Goal: Task Accomplishment & Management: Manage account settings

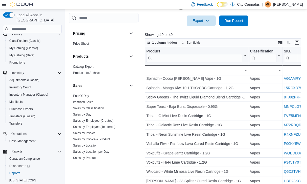
scroll to position [393, 0]
click at [85, 101] on span "Itemized Sales" at bounding box center [83, 103] width 20 height 4
click at [86, 101] on link "Itemized Sales" at bounding box center [83, 103] width 20 height 4
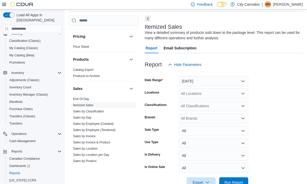
scroll to position [17, 0]
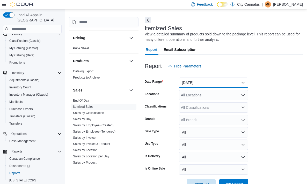
click at [193, 80] on button "Yesterday" at bounding box center [213, 83] width 69 height 10
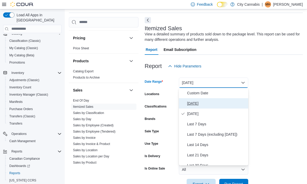
click at [196, 106] on span "Today" at bounding box center [216, 103] width 59 height 6
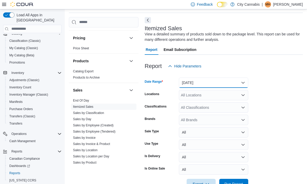
scroll to position [33, 0]
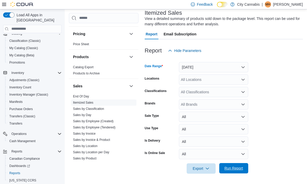
click at [238, 169] on span "Run Report" at bounding box center [233, 168] width 19 height 5
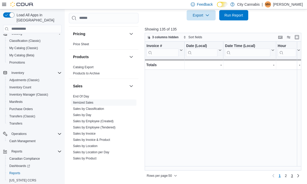
scroll to position [369, 0]
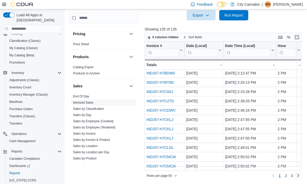
click at [297, 178] on link "Next page" at bounding box center [298, 176] width 6 height 6
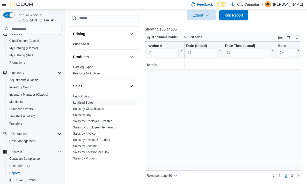
scroll to position [0, 0]
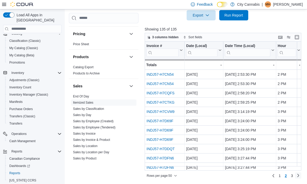
click at [297, 178] on link "Next page" at bounding box center [298, 176] width 6 height 6
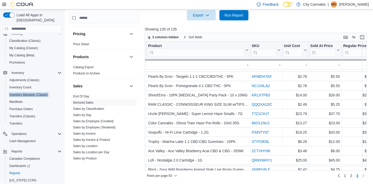
scroll to position [229, 698]
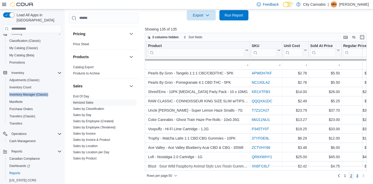
click at [307, 174] on link "2" at bounding box center [351, 176] width 6 height 8
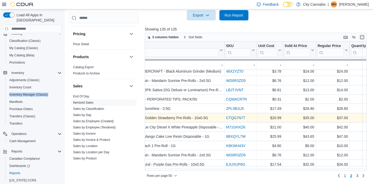
scroll to position [87, 726]
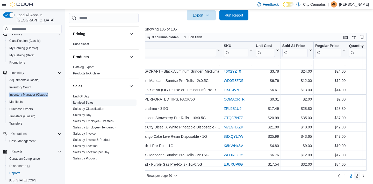
click at [307, 178] on link "3" at bounding box center [357, 176] width 6 height 8
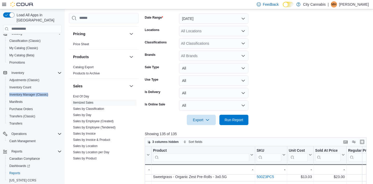
scroll to position [74, 0]
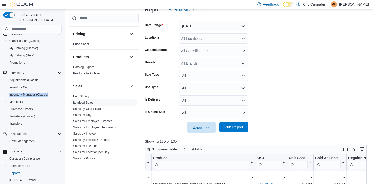
click at [235, 127] on span "Run Report" at bounding box center [233, 127] width 19 height 5
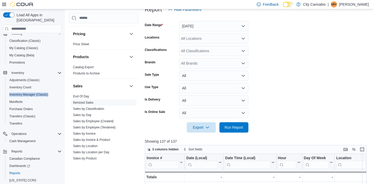
scroll to position [186, 0]
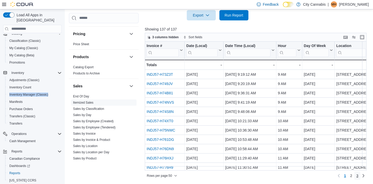
click at [307, 174] on span "3" at bounding box center [357, 175] width 2 height 5
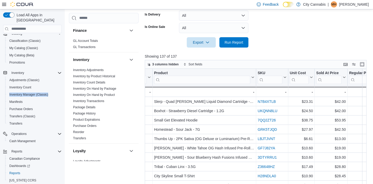
scroll to position [444, 0]
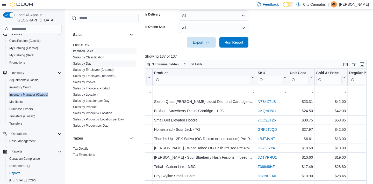
click at [80, 62] on link "Sales by Day" at bounding box center [82, 64] width 18 height 4
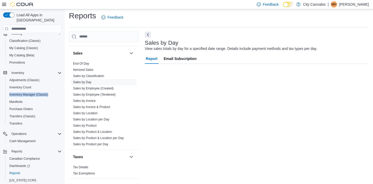
scroll to position [3, 0]
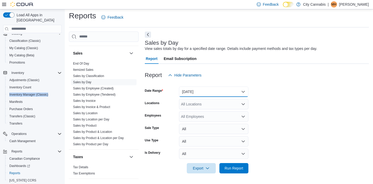
click at [206, 92] on button "Yesterday" at bounding box center [213, 92] width 69 height 10
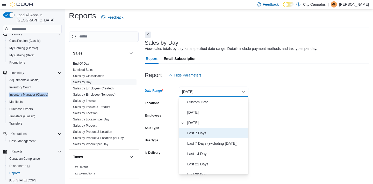
click at [200, 135] on span "Last 7 Days" at bounding box center [216, 133] width 59 height 6
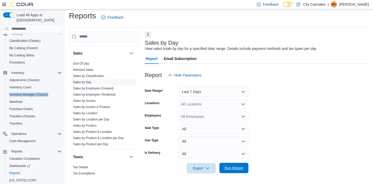
click at [231, 163] on div "Export Run Report" at bounding box center [197, 168] width 104 height 10
click at [242, 164] on span "Run Report" at bounding box center [233, 168] width 23 height 10
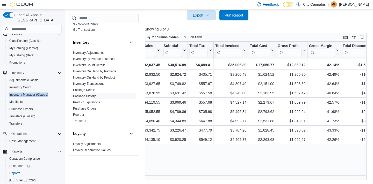
scroll to position [241, 0]
click at [111, 76] on link "Inventory On Hand by Product" at bounding box center [94, 78] width 42 height 4
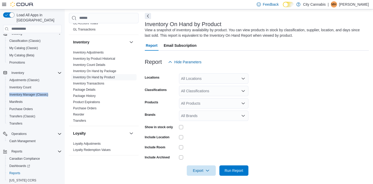
scroll to position [17, 0]
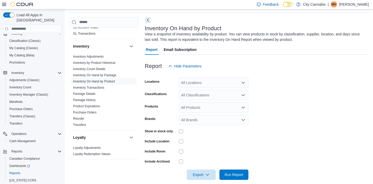
click at [198, 95] on div "All Classifications" at bounding box center [213, 95] width 69 height 10
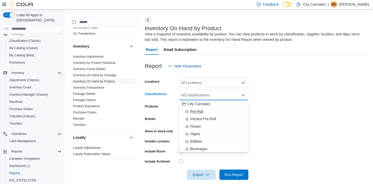
click at [191, 113] on span "Pre-Roll" at bounding box center [196, 111] width 13 height 5
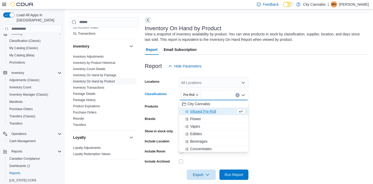
click at [163, 134] on div "Show in stock only" at bounding box center [161, 131] width 32 height 8
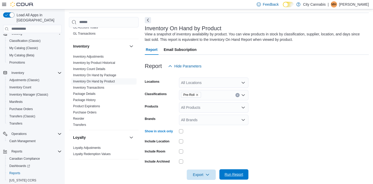
click at [228, 171] on span "Run Report" at bounding box center [233, 174] width 23 height 10
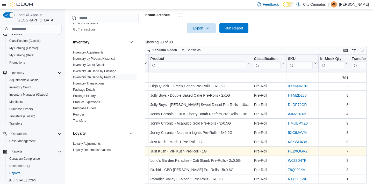
scroll to position [177, 0]
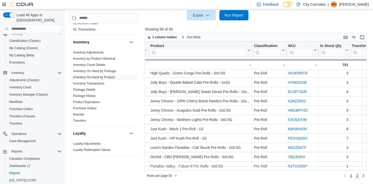
click at [307, 176] on link "2" at bounding box center [357, 176] width 6 height 8
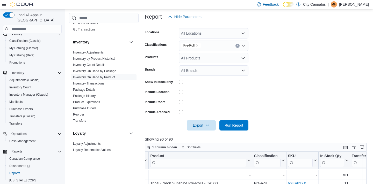
scroll to position [64, 0]
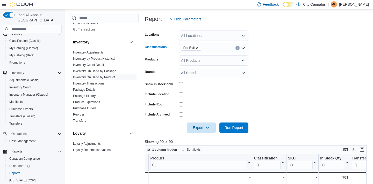
click at [238, 47] on icon "Clear input" at bounding box center [237, 48] width 2 height 2
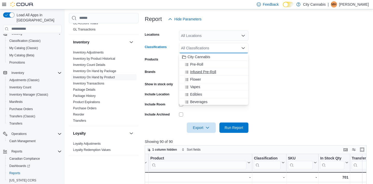
click at [219, 70] on div "Infused Pre-Roll" at bounding box center [213, 71] width 63 height 5
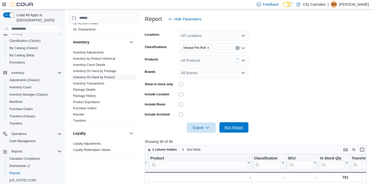
click at [228, 129] on span "Run Report" at bounding box center [233, 127] width 19 height 5
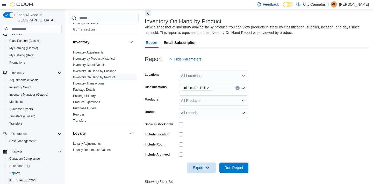
scroll to position [6, 0]
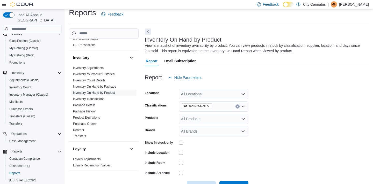
click at [238, 105] on button "Clear input" at bounding box center [237, 107] width 4 height 4
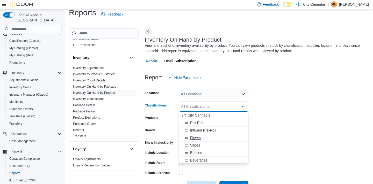
click at [230, 137] on div "Flower" at bounding box center [213, 137] width 63 height 5
click at [278, 136] on form "Locations All Locations Classifications Flower Combo box. Selected. Flower. Pre…" at bounding box center [257, 137] width 224 height 109
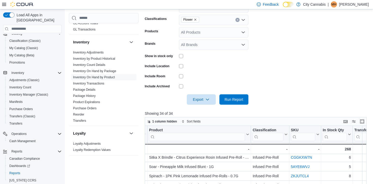
scroll to position [104, 0]
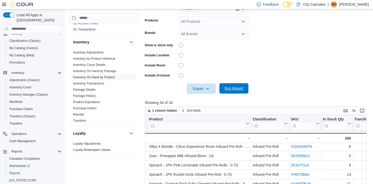
click at [245, 85] on button "Run Report" at bounding box center [233, 88] width 29 height 10
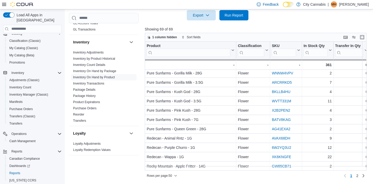
scroll to position [369, 37]
click at [307, 173] on link "2" at bounding box center [357, 176] width 6 height 8
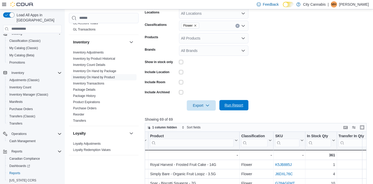
scroll to position [86, 0]
click at [238, 26] on icon "Clear input" at bounding box center [237, 26] width 1 height 1
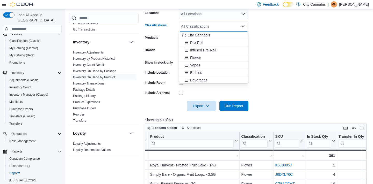
click at [218, 63] on div "Vapes" at bounding box center [213, 65] width 63 height 5
click at [237, 115] on div at bounding box center [257, 114] width 224 height 6
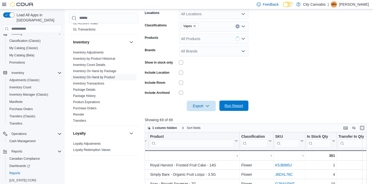
click at [237, 106] on span "Run Report" at bounding box center [233, 105] width 19 height 5
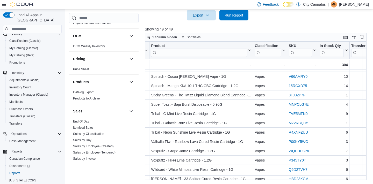
scroll to position [371, 0]
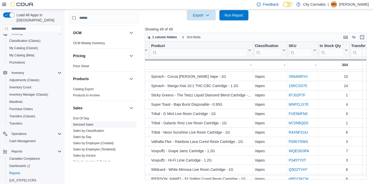
click at [84, 123] on link "Itemized Sales" at bounding box center [83, 125] width 20 height 4
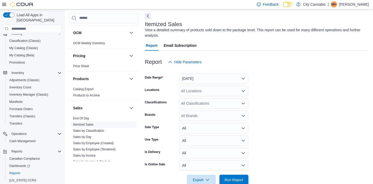
scroll to position [17, 0]
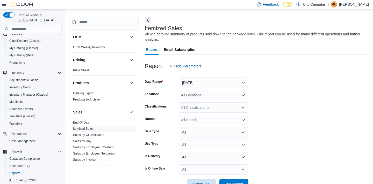
click at [204, 89] on form "Date Range Yesterday Locations All Locations Classifications All Classification…" at bounding box center [257, 130] width 224 height 118
click at [198, 83] on button "Yesterday" at bounding box center [213, 83] width 69 height 10
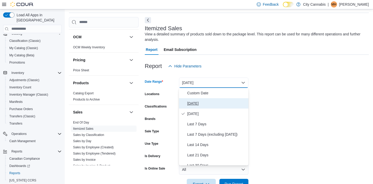
click at [196, 99] on button "Today" at bounding box center [213, 103] width 69 height 10
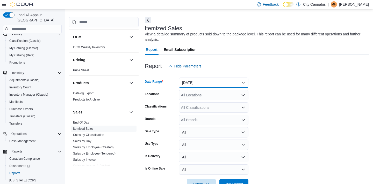
scroll to position [33, 0]
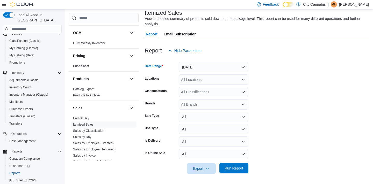
click at [241, 170] on span "Run Report" at bounding box center [233, 168] width 19 height 5
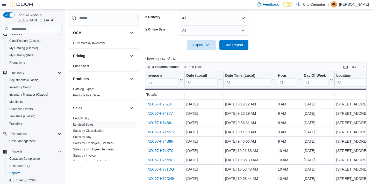
scroll to position [186, 0]
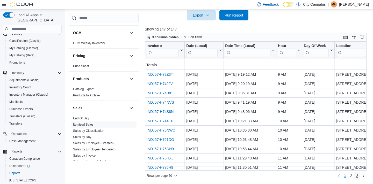
click at [307, 178] on span "3" at bounding box center [357, 175] width 2 height 5
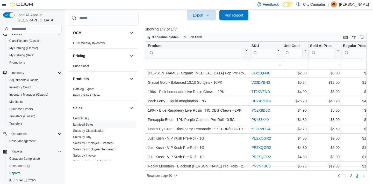
scroll to position [341, 694]
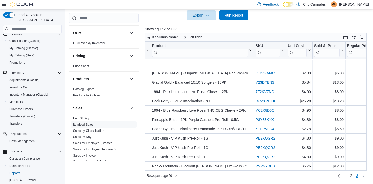
scroll to position [33, 0]
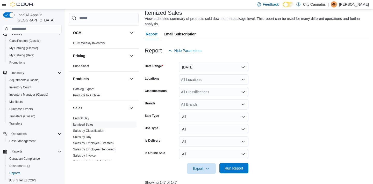
click at [244, 171] on span "Run Report" at bounding box center [233, 168] width 23 height 10
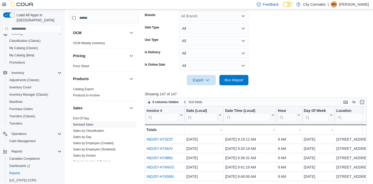
scroll to position [186, 0]
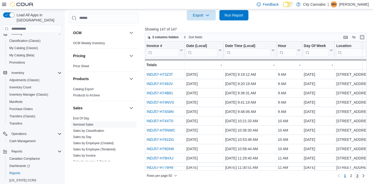
click at [307, 176] on span "3" at bounding box center [357, 175] width 2 height 5
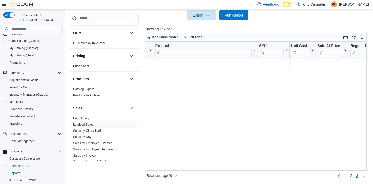
scroll to position [341, 0]
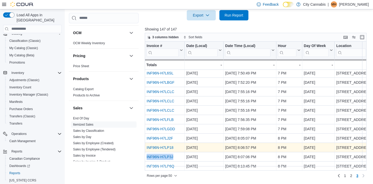
drag, startPoint x: 171, startPoint y: 154, endPoint x: 293, endPoint y: 142, distance: 122.9
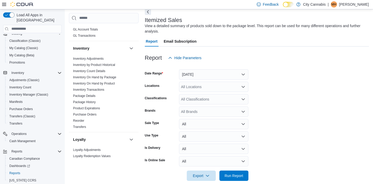
scroll to position [177, 0]
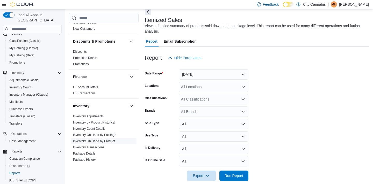
click at [112, 139] on link "Inventory On Hand by Product" at bounding box center [94, 141] width 42 height 4
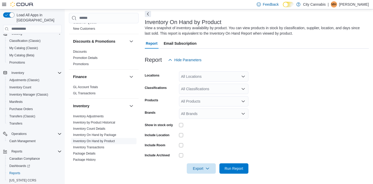
scroll to position [17, 0]
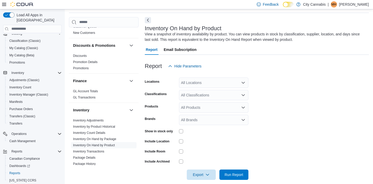
click at [201, 93] on div "All Classifications" at bounding box center [213, 95] width 69 height 10
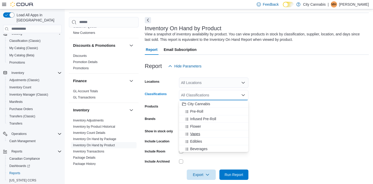
click at [196, 134] on span "Vapes" at bounding box center [195, 133] width 10 height 5
click at [165, 135] on div "Show in stock only" at bounding box center [161, 131] width 32 height 8
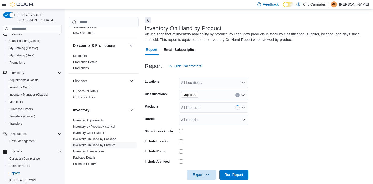
click at [165, 132] on label "Show in stock only" at bounding box center [159, 131] width 28 height 4
click at [230, 176] on span "Run Report" at bounding box center [233, 174] width 19 height 5
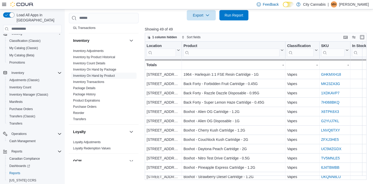
scroll to position [241, 0]
click at [111, 75] on link "Inventory On Hand by Product" at bounding box center [94, 77] width 42 height 4
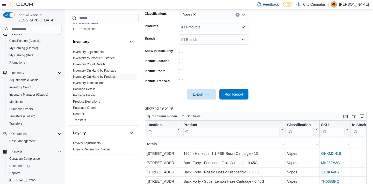
scroll to position [84, 0]
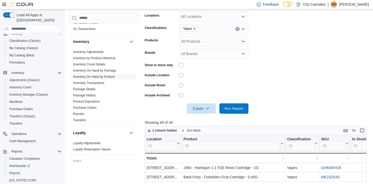
click at [239, 30] on button "Clear input" at bounding box center [237, 29] width 4 height 4
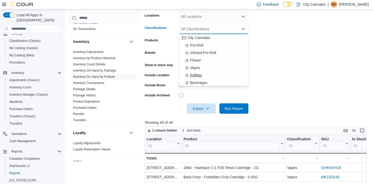
click at [230, 76] on div "Edibles" at bounding box center [213, 75] width 63 height 5
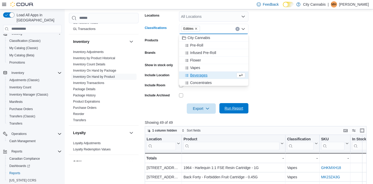
click at [233, 108] on span "Run Report" at bounding box center [233, 108] width 19 height 5
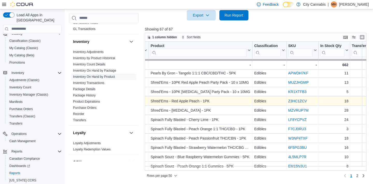
scroll to position [369, 33]
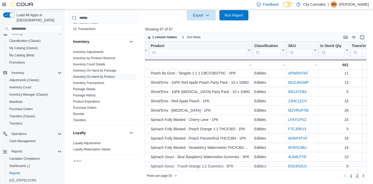
click at [307, 175] on span "2" at bounding box center [357, 175] width 2 height 5
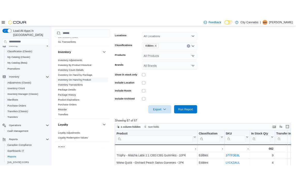
scroll to position [74, 0]
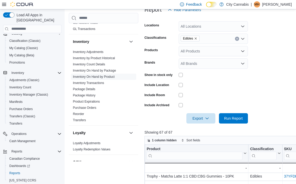
click at [237, 32] on div "All Locations" at bounding box center [213, 26] width 69 height 10
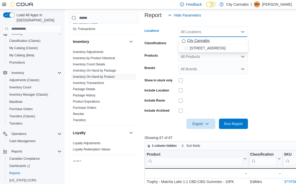
click at [237, 42] on div "City Cannabis" at bounding box center [213, 40] width 63 height 5
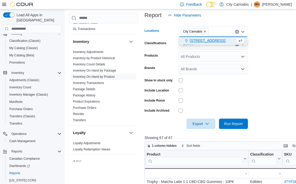
click at [258, 43] on form "Locations City Cannabis Combo box. Selected. City Cannabis. Press Backspace to …" at bounding box center [227, 74] width 164 height 109
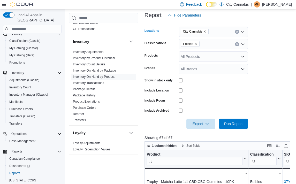
click at [239, 31] on button "Clear input" at bounding box center [237, 32] width 4 height 4
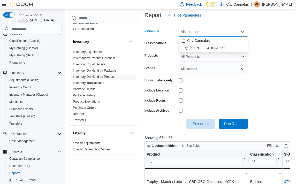
click at [257, 45] on form "Locations All Locations Combo box. Selected. Combo box input. All Locations. Ty…" at bounding box center [219, 74] width 148 height 109
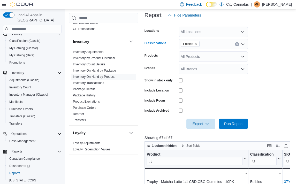
click at [239, 44] on div "Edibles" at bounding box center [213, 44] width 69 height 10
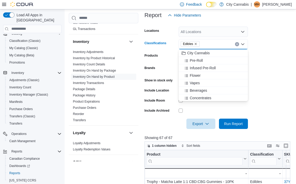
click at [237, 44] on icon "Clear input" at bounding box center [237, 43] width 1 height 1
click at [219, 96] on div "Beverages" at bounding box center [213, 97] width 63 height 5
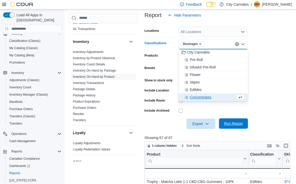
click at [223, 119] on div "Export Run Report" at bounding box center [197, 124] width 104 height 10
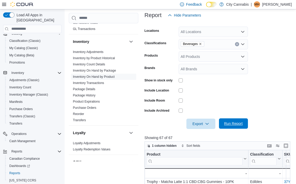
click at [231, 124] on span "Run Report" at bounding box center [233, 123] width 19 height 5
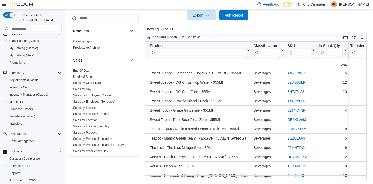
scroll to position [419, 0]
click at [89, 130] on link "Sales by Product" at bounding box center [85, 132] width 24 height 4
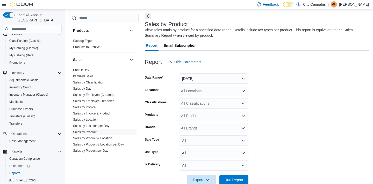
scroll to position [17, 0]
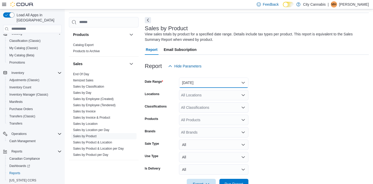
click at [201, 84] on button "Yesterday" at bounding box center [213, 83] width 69 height 10
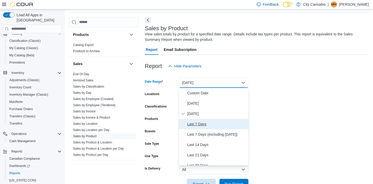
click at [202, 126] on span "Last 7 Days" at bounding box center [216, 124] width 59 height 6
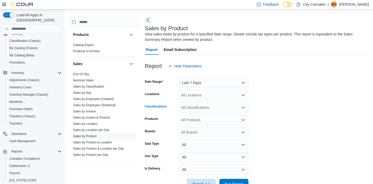
click at [214, 105] on div "All Classifications" at bounding box center [213, 107] width 69 height 10
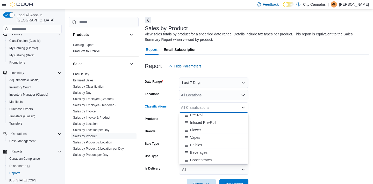
scroll to position [9, 0]
click at [201, 124] on span "Pre-Roll" at bounding box center [196, 123] width 13 height 5
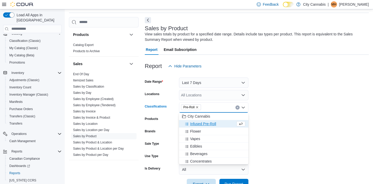
click at [280, 123] on form "Date Range Last 7 Days Locations All Locations Classifications Pre-Roll Combo b…" at bounding box center [257, 130] width 224 height 118
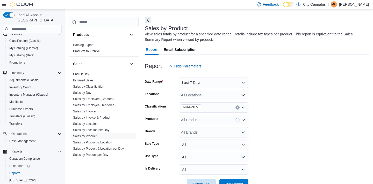
scroll to position [33, 0]
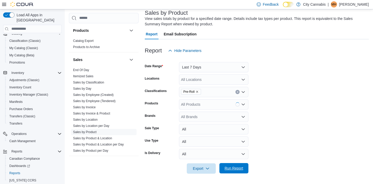
click at [238, 165] on span "Run Report" at bounding box center [233, 168] width 23 height 10
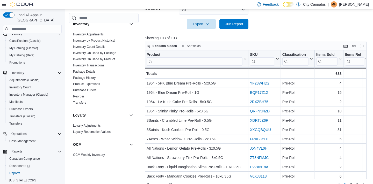
scroll to position [259, 0]
click at [106, 56] on span "Inventory On Hand by Product" at bounding box center [103, 59] width 65 height 6
click at [103, 57] on link "Inventory On Hand by Product" at bounding box center [94, 59] width 42 height 4
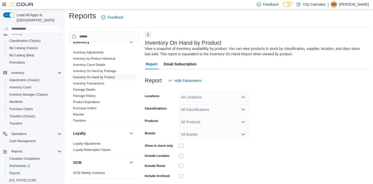
scroll to position [17, 0]
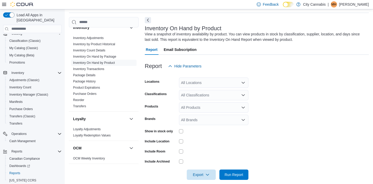
click at [197, 99] on div "All Classifications" at bounding box center [213, 95] width 69 height 10
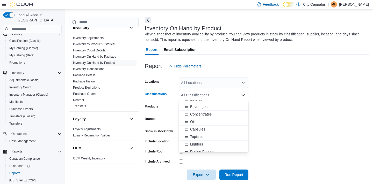
scroll to position [31, 0]
click at [201, 127] on span "Concentrates" at bounding box center [200, 125] width 21 height 5
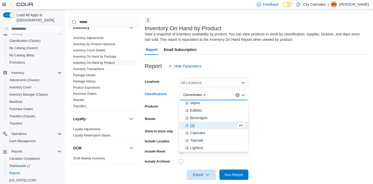
click at [171, 129] on div "Show in stock only" at bounding box center [161, 131] width 32 height 8
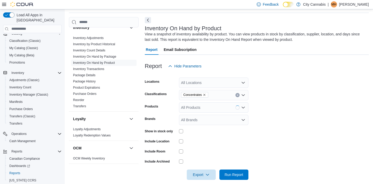
click at [176, 131] on div "Show in stock only" at bounding box center [161, 131] width 32 height 8
click at [237, 174] on span "Run Report" at bounding box center [233, 174] width 19 height 5
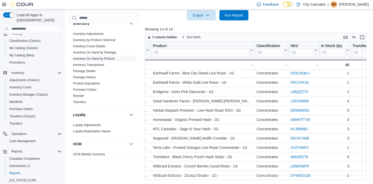
scroll to position [78, 0]
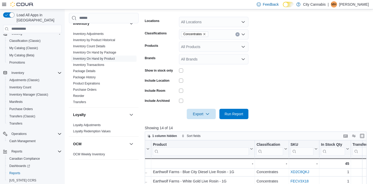
click at [236, 37] on div "Concentrates" at bounding box center [213, 34] width 69 height 10
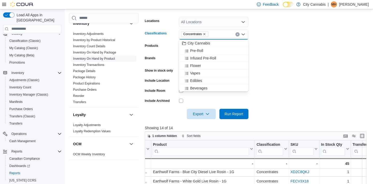
click at [236, 35] on button "Clear input" at bounding box center [237, 34] width 4 height 4
click at [225, 50] on div "Pre-Roll" at bounding box center [213, 50] width 63 height 5
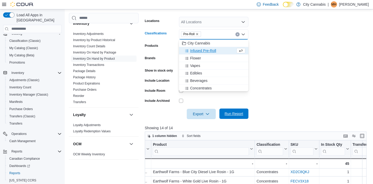
click at [231, 111] on span "Run Report" at bounding box center [233, 114] width 23 height 10
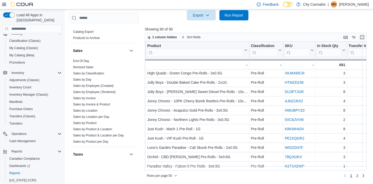
scroll to position [427, 0]
click at [83, 121] on span "Sales by Product" at bounding box center [103, 124] width 65 height 6
click at [83, 122] on link "Sales by Product" at bounding box center [85, 124] width 24 height 4
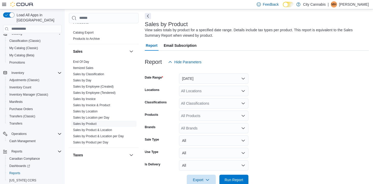
scroll to position [17, 0]
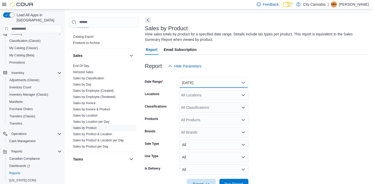
click at [203, 86] on button "Yesterday" at bounding box center [213, 83] width 69 height 10
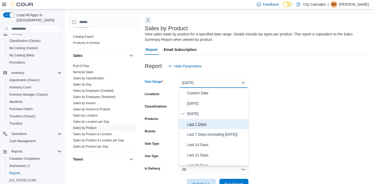
click at [193, 127] on button "Last 7 Days" at bounding box center [213, 124] width 69 height 10
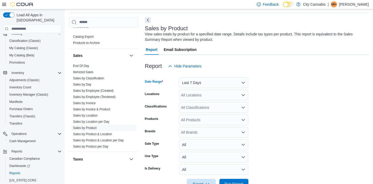
click at [190, 106] on div "All Classifications" at bounding box center [213, 107] width 69 height 10
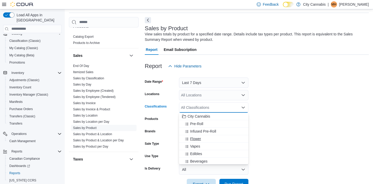
click at [196, 139] on span "Flower" at bounding box center [195, 138] width 11 height 5
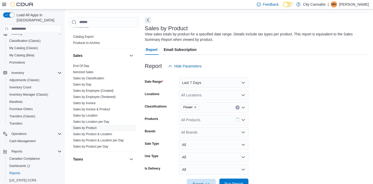
click at [228, 182] on span "Run Report" at bounding box center [233, 183] width 19 height 5
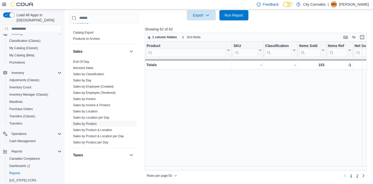
scroll to position [369, 0]
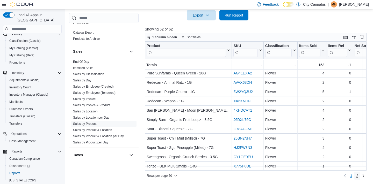
click at [307, 178] on span "2" at bounding box center [357, 175] width 2 height 5
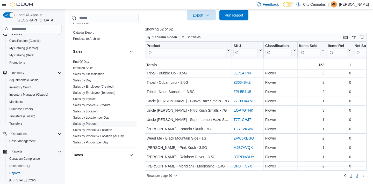
scroll to position [0, 0]
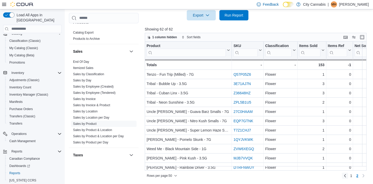
click at [307, 175] on link "Previous page" at bounding box center [345, 176] width 6 height 6
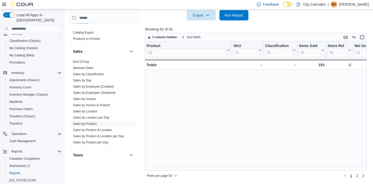
scroll to position [369, 0]
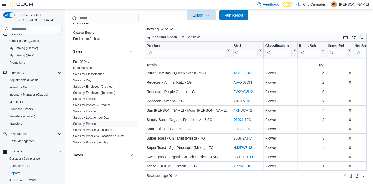
click at [307, 176] on span "2" at bounding box center [357, 175] width 2 height 5
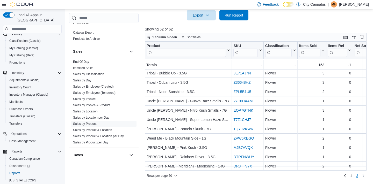
scroll to position [15, 0]
click at [307, 175] on link "1" at bounding box center [351, 176] width 6 height 8
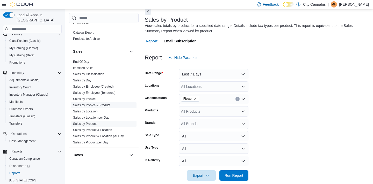
scroll to position [444, 0]
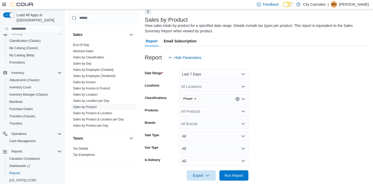
click at [238, 100] on button "Clear input" at bounding box center [237, 99] width 4 height 4
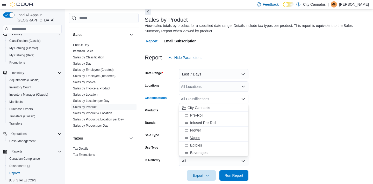
click at [208, 136] on div "Vapes" at bounding box center [213, 137] width 63 height 5
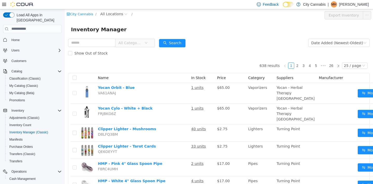
click at [151, 42] on span "All Categories" at bounding box center [132, 43] width 35 height 8
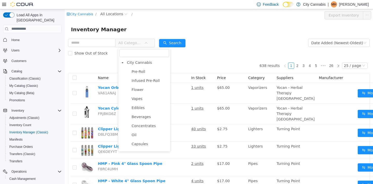
click at [151, 43] on span "All Categories" at bounding box center [132, 43] width 35 height 8
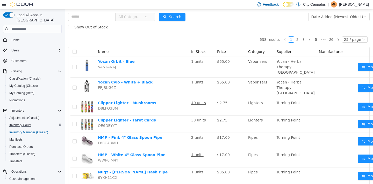
scroll to position [48, 0]
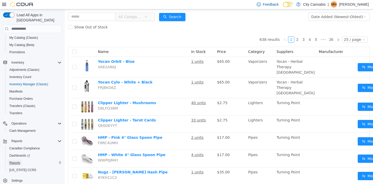
click at [20, 160] on span "Reports" at bounding box center [14, 163] width 11 height 6
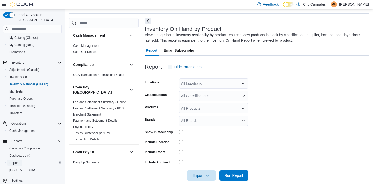
scroll to position [17, 0]
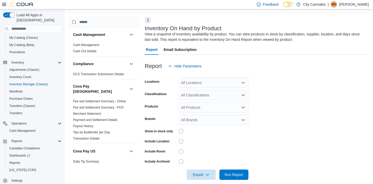
click at [185, 98] on div "All Classifications" at bounding box center [213, 95] width 69 height 10
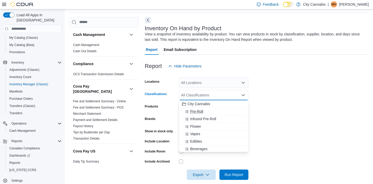
click at [188, 109] on span "Choose from the following options" at bounding box center [187, 111] width 5 height 5
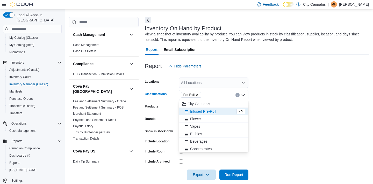
click at [167, 131] on label "Show in stock only" at bounding box center [159, 131] width 28 height 4
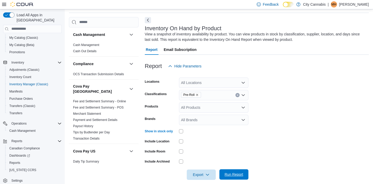
click at [234, 175] on span "Run Report" at bounding box center [233, 174] width 19 height 5
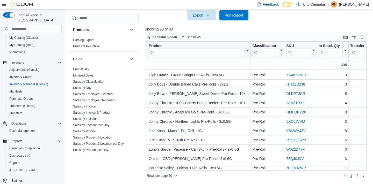
scroll to position [369, 35]
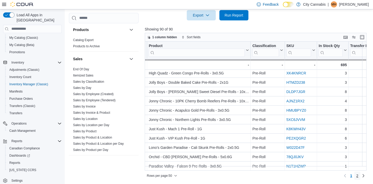
click at [355, 173] on link "2" at bounding box center [357, 176] width 6 height 8
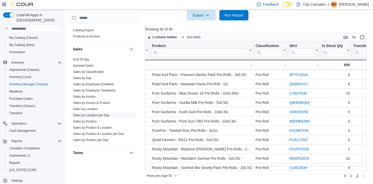
scroll to position [430, 0]
click at [97, 119] on link "Sales by Product" at bounding box center [85, 121] width 24 height 4
click at [94, 104] on link "Sales by Invoice & Product" at bounding box center [91, 103] width 37 height 4
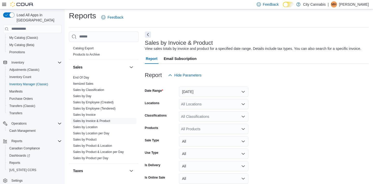
scroll to position [17, 0]
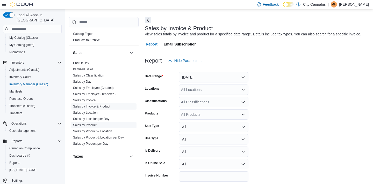
click at [89, 123] on link "Sales by Product" at bounding box center [85, 125] width 24 height 4
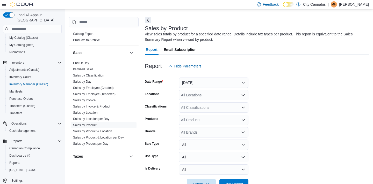
click at [187, 106] on div "All Classifications" at bounding box center [213, 107] width 69 height 10
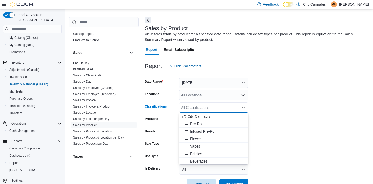
click at [196, 158] on button "Beverages" at bounding box center [213, 162] width 69 height 8
click at [194, 78] on button "[DATE]" at bounding box center [213, 83] width 69 height 10
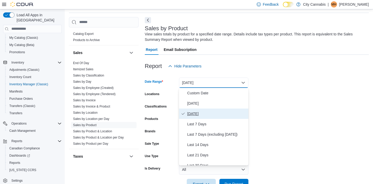
click at [202, 118] on button "[DATE]" at bounding box center [213, 114] width 69 height 10
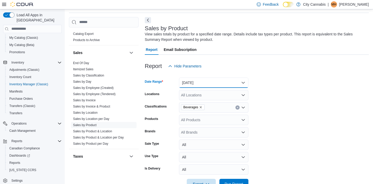
click at [226, 84] on button "[DATE]" at bounding box center [213, 83] width 69 height 10
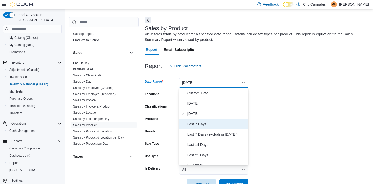
click at [213, 121] on span "Last 7 Days" at bounding box center [216, 124] width 59 height 6
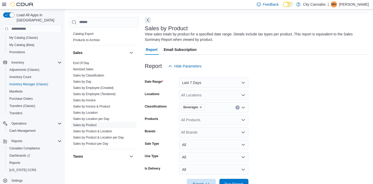
click at [266, 142] on form "Date Range Last 7 Days Locations All Locations Classifications Beverages Produc…" at bounding box center [257, 130] width 224 height 118
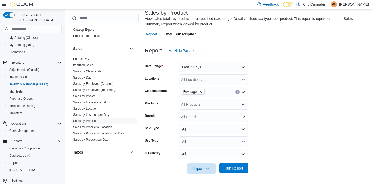
click at [234, 169] on span "Run Report" at bounding box center [233, 168] width 19 height 5
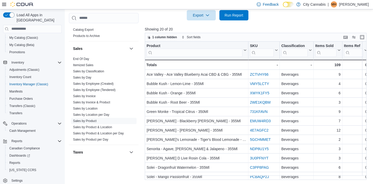
scroll to position [0, 0]
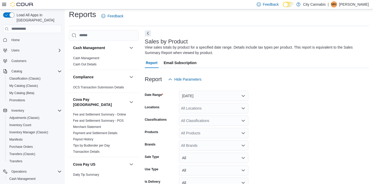
scroll to position [18, 0]
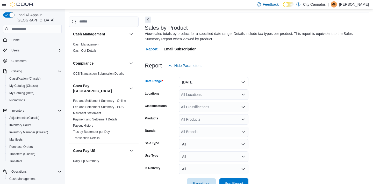
click at [193, 81] on button "[DATE]" at bounding box center [213, 82] width 69 height 10
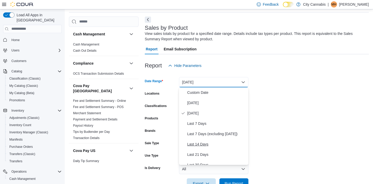
scroll to position [78, 0]
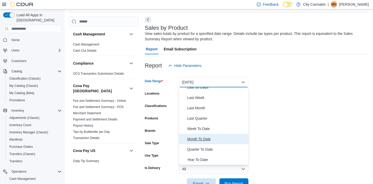
click at [206, 139] on span "Month To Date" at bounding box center [216, 139] width 59 height 6
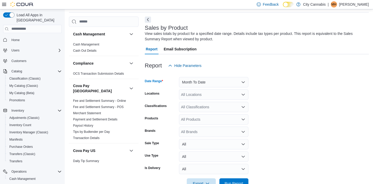
click at [191, 110] on div "All Classifications" at bounding box center [213, 107] width 69 height 10
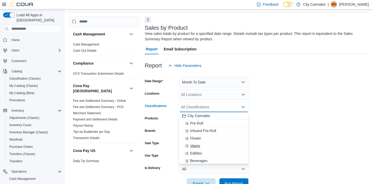
click at [205, 148] on div "Vapes" at bounding box center [213, 145] width 63 height 5
click at [227, 180] on span "Run Report" at bounding box center [233, 183] width 23 height 10
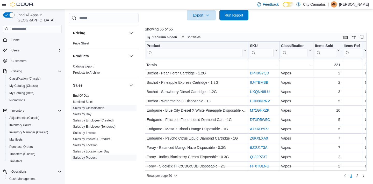
scroll to position [394, 0]
click at [85, 99] on link "Itemized Sales" at bounding box center [83, 101] width 20 height 4
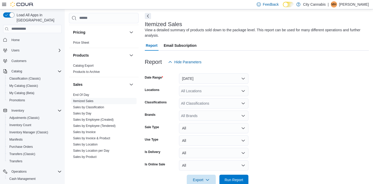
scroll to position [17, 0]
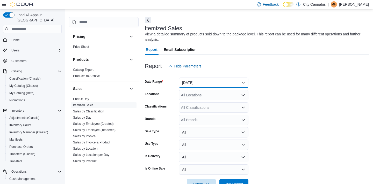
click at [186, 85] on button "[DATE]" at bounding box center [213, 83] width 69 height 10
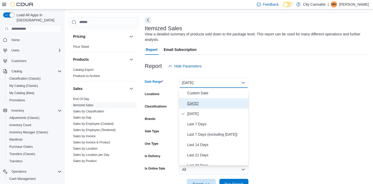
click at [187, 104] on span "[DATE]" at bounding box center [216, 103] width 59 height 6
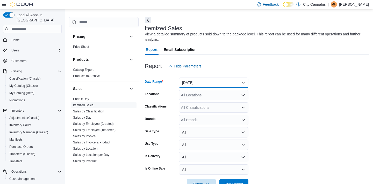
scroll to position [33, 0]
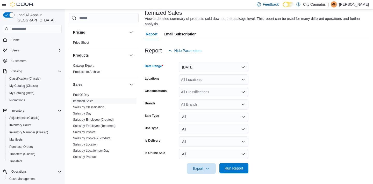
click at [237, 169] on span "Run Report" at bounding box center [233, 168] width 19 height 5
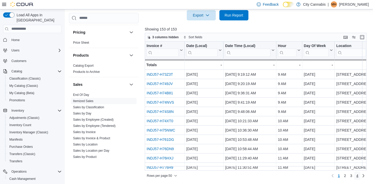
click at [354, 176] on link "4" at bounding box center [357, 176] width 6 height 8
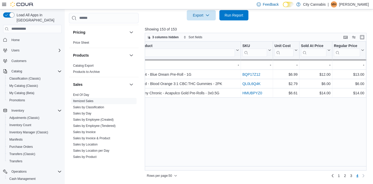
scroll to position [0, 699]
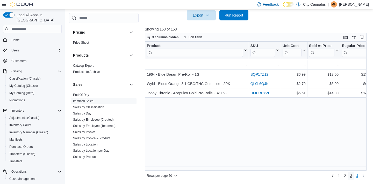
click at [351, 176] on link "3" at bounding box center [351, 176] width 6 height 8
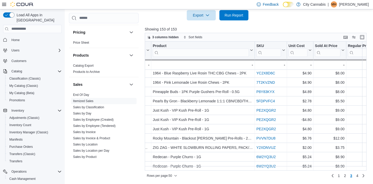
scroll to position [369, 692]
click at [356, 174] on span "4" at bounding box center [357, 175] width 2 height 5
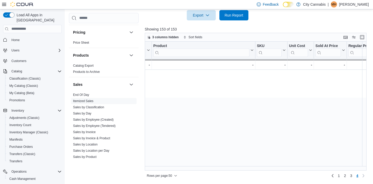
scroll to position [0, 0]
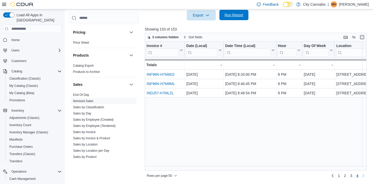
click at [234, 19] on span "Run Report" at bounding box center [233, 15] width 23 height 10
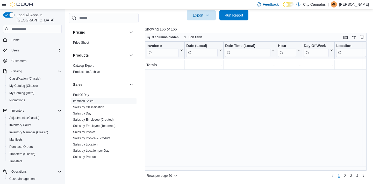
scroll to position [369, 0]
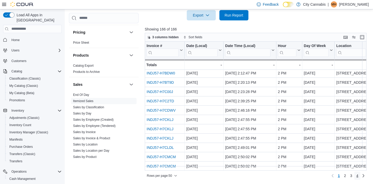
click at [357, 176] on span "4" at bounding box center [357, 175] width 2 height 5
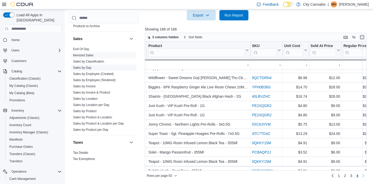
scroll to position [440, 0]
click at [89, 109] on link "Sales by Product" at bounding box center [85, 111] width 24 height 4
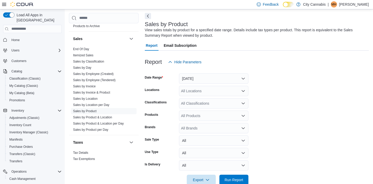
scroll to position [17, 0]
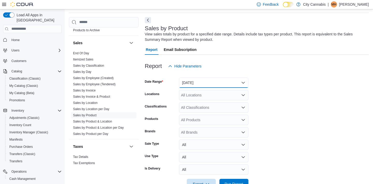
click at [202, 84] on button "Yesterday" at bounding box center [213, 83] width 69 height 10
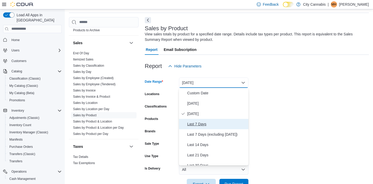
click at [198, 126] on span "Last 7 Days" at bounding box center [216, 124] width 59 height 6
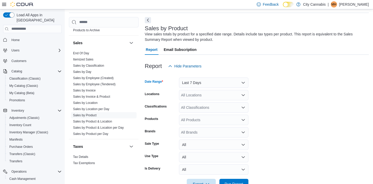
click at [198, 107] on div "All Classifications" at bounding box center [213, 107] width 69 height 10
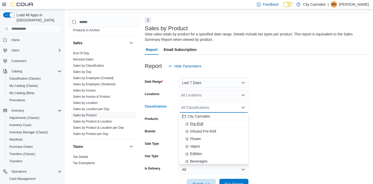
click at [201, 127] on button "Pre-Roll" at bounding box center [213, 124] width 69 height 8
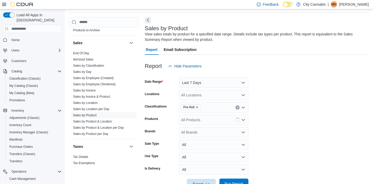
click at [233, 181] on span "Run Report" at bounding box center [233, 184] width 23 height 10
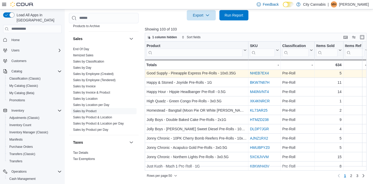
scroll to position [369, 0]
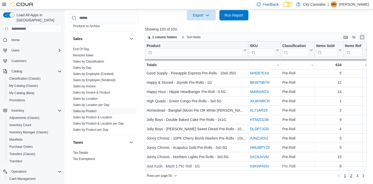
click at [352, 175] on link "2" at bounding box center [351, 176] width 6 height 8
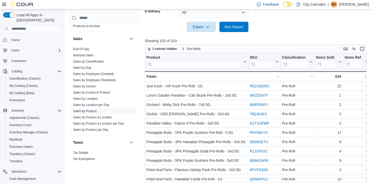
scroll to position [186, 0]
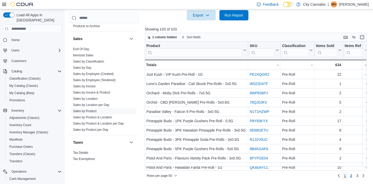
click at [345, 176] on link "1" at bounding box center [345, 176] width 6 height 8
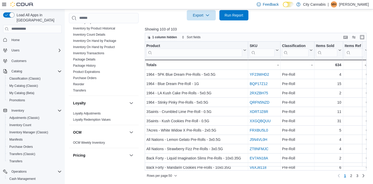
scroll to position [270, 0]
click at [108, 46] on link "Inventory On Hand by Product" at bounding box center [94, 48] width 42 height 4
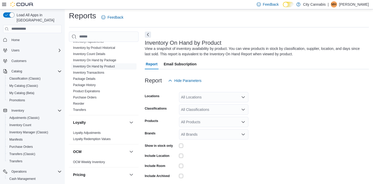
scroll to position [17, 0]
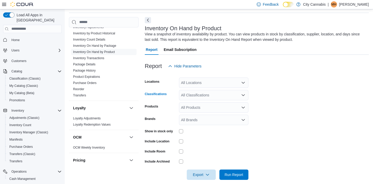
click at [201, 94] on div "All Classifications" at bounding box center [213, 95] width 69 height 10
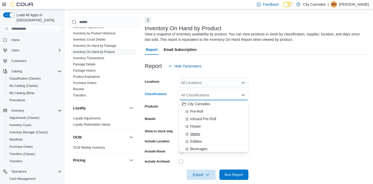
click at [192, 133] on span "Vapes" at bounding box center [195, 133] width 10 height 5
click at [166, 133] on label "Show in stock only" at bounding box center [159, 131] width 28 height 4
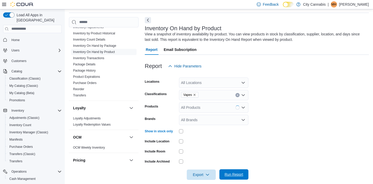
click at [242, 177] on span "Run Report" at bounding box center [233, 174] width 23 height 10
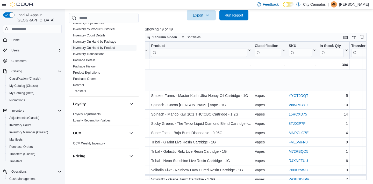
scroll to position [350, 32]
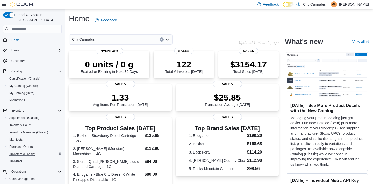
scroll to position [48, 0]
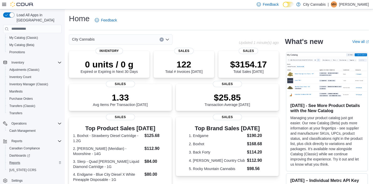
click at [33, 160] on div "Reports" at bounding box center [34, 163] width 54 height 6
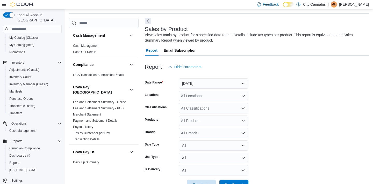
scroll to position [17, 0]
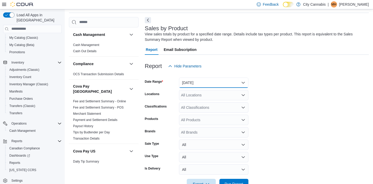
click at [211, 82] on button "[DATE]" at bounding box center [213, 83] width 69 height 10
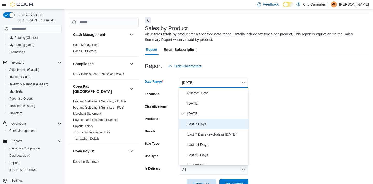
click at [203, 127] on span "Last 7 Days" at bounding box center [216, 124] width 59 height 6
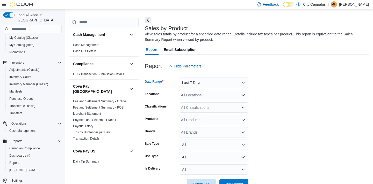
click at [205, 108] on div "All Classifications" at bounding box center [213, 107] width 69 height 10
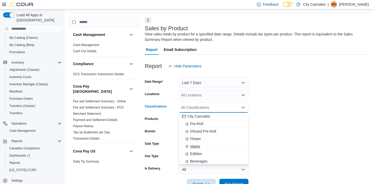
click at [207, 145] on div "Vapes" at bounding box center [213, 146] width 63 height 5
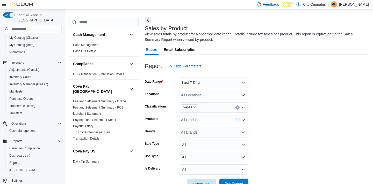
click at [236, 181] on span "Run Report" at bounding box center [233, 184] width 23 height 10
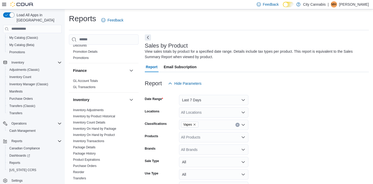
scroll to position [209, 0]
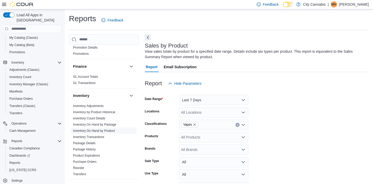
click at [104, 129] on link "Inventory On Hand by Product" at bounding box center [94, 131] width 42 height 4
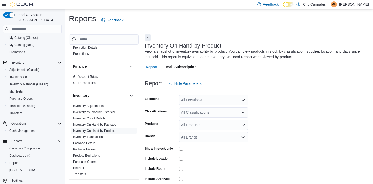
scroll to position [17, 0]
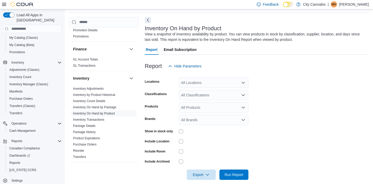
click at [207, 97] on div "All Classifications" at bounding box center [213, 95] width 69 height 10
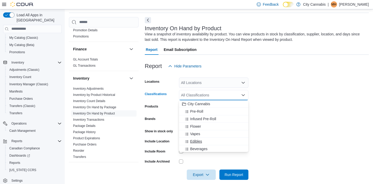
click at [199, 140] on span "Edibles" at bounding box center [196, 141] width 12 height 5
click at [165, 130] on label "Show in stock only" at bounding box center [159, 131] width 28 height 4
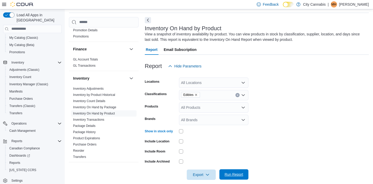
click at [238, 171] on span "Run Report" at bounding box center [233, 174] width 23 height 10
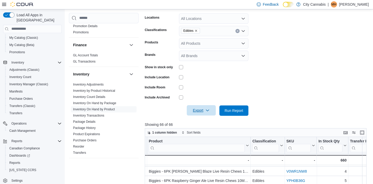
scroll to position [81, 0]
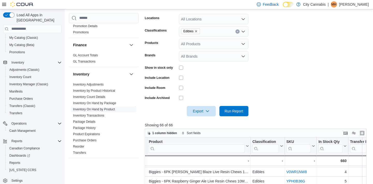
click at [239, 33] on div "Edibles" at bounding box center [213, 31] width 69 height 10
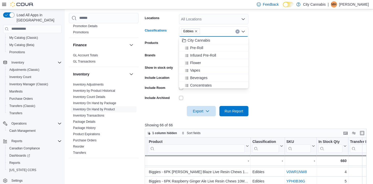
click at [237, 32] on icon "Clear input" at bounding box center [237, 32] width 2 height 2
click at [216, 70] on div "Vapes" at bounding box center [213, 70] width 63 height 5
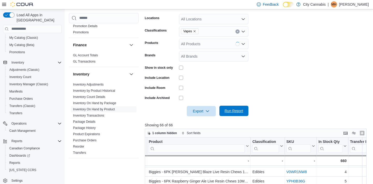
click at [227, 113] on span "Run Report" at bounding box center [233, 110] width 19 height 5
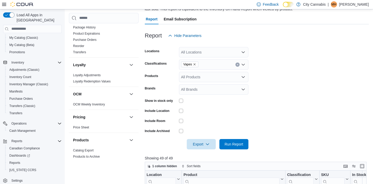
scroll to position [41, 0]
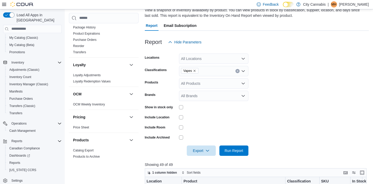
click at [238, 69] on div "Vapes" at bounding box center [213, 71] width 69 height 10
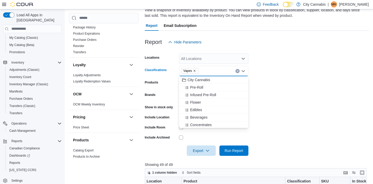
click at [238, 70] on icon "Clear input" at bounding box center [237, 70] width 1 height 1
click at [233, 86] on div "Pre-Roll" at bounding box center [213, 87] width 63 height 5
click at [237, 150] on span "Run Report" at bounding box center [233, 150] width 19 height 5
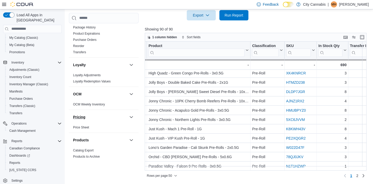
scroll to position [378, 0]
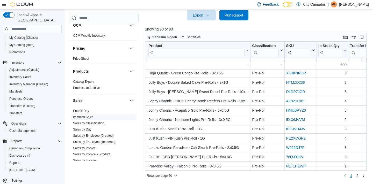
click at [89, 115] on link "Itemized Sales" at bounding box center [83, 117] width 20 height 4
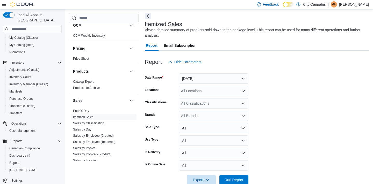
scroll to position [17, 0]
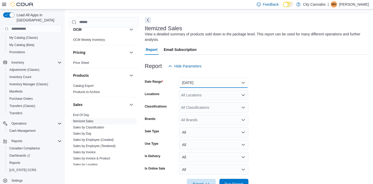
click at [190, 80] on button "[DATE]" at bounding box center [213, 83] width 69 height 10
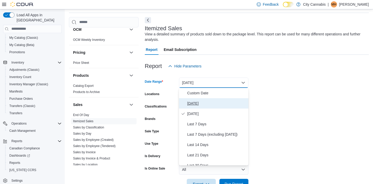
click at [194, 103] on span "[DATE]" at bounding box center [216, 103] width 59 height 6
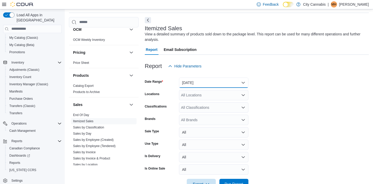
scroll to position [33, 0]
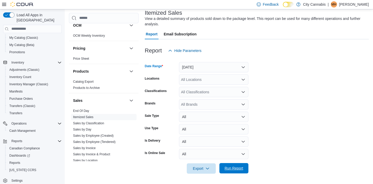
click at [233, 169] on span "Run Report" at bounding box center [233, 168] width 19 height 5
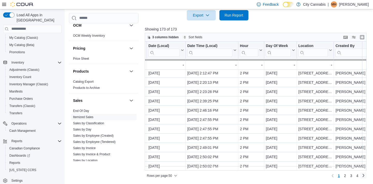
scroll to position [369, 38]
click at [358, 178] on span "4" at bounding box center [357, 175] width 2 height 5
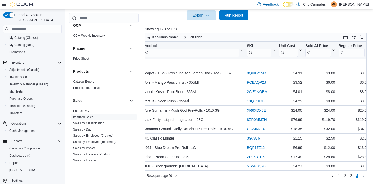
scroll to position [117, 698]
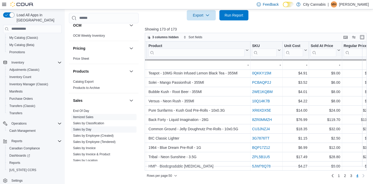
click at [88, 128] on link "Sales by Day" at bounding box center [82, 130] width 18 height 4
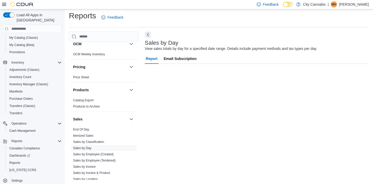
scroll to position [3, 0]
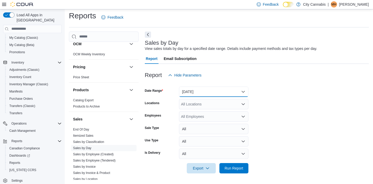
click at [198, 91] on button "Yesterday" at bounding box center [213, 92] width 69 height 10
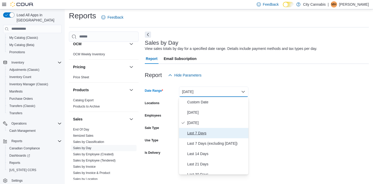
click at [198, 136] on button "Last 7 Days" at bounding box center [213, 133] width 69 height 10
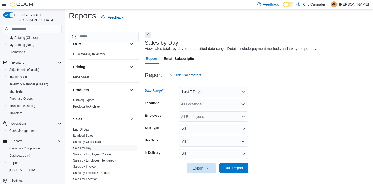
click at [244, 171] on span "Run Report" at bounding box center [233, 168] width 23 height 10
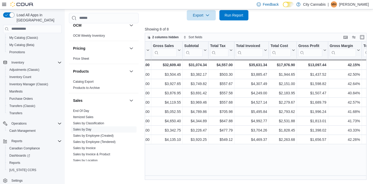
scroll to position [0, 152]
click at [228, 18] on span "Run Report" at bounding box center [233, 15] width 23 height 10
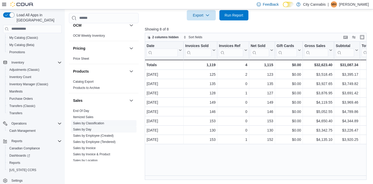
click at [88, 120] on span "Sales by Classification" at bounding box center [103, 123] width 65 height 6
click at [90, 115] on link "Itemized Sales" at bounding box center [83, 117] width 20 height 4
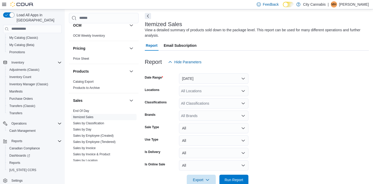
scroll to position [17, 0]
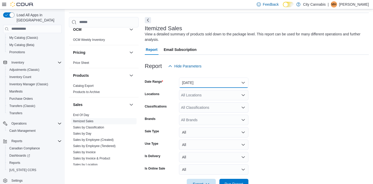
click at [191, 81] on button "Yesterday" at bounding box center [213, 83] width 69 height 10
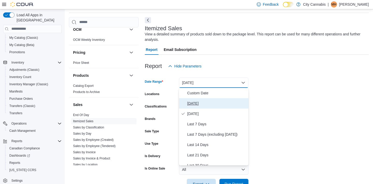
click at [194, 102] on span "Today" at bounding box center [216, 103] width 59 height 6
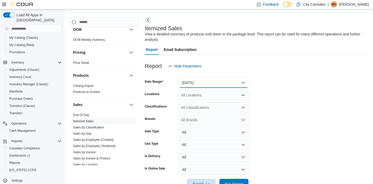
scroll to position [33, 0]
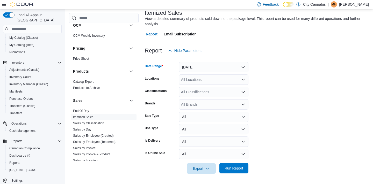
click at [233, 170] on span "Run Report" at bounding box center [233, 168] width 19 height 5
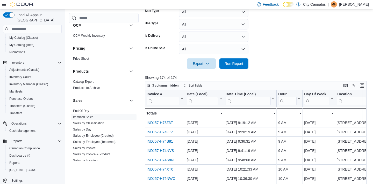
scroll to position [186, 0]
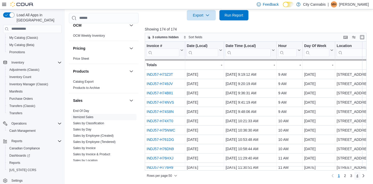
click at [357, 175] on span "4" at bounding box center [357, 175] width 2 height 5
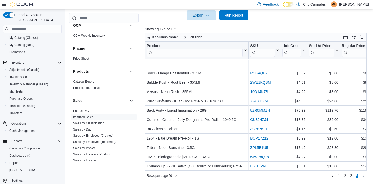
scroll to position [127, 697]
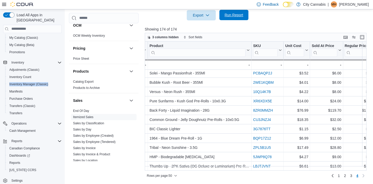
click at [237, 16] on span "Run Report" at bounding box center [233, 14] width 19 height 5
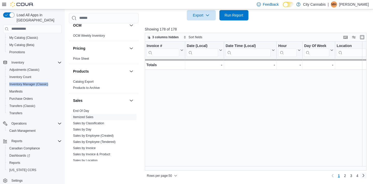
scroll to position [197, 0]
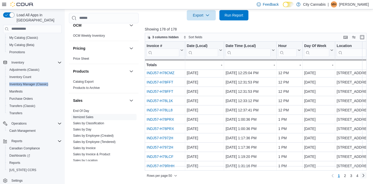
click at [360, 176] on link "Next page" at bounding box center [363, 176] width 6 height 6
click at [358, 176] on span "4" at bounding box center [357, 175] width 2 height 5
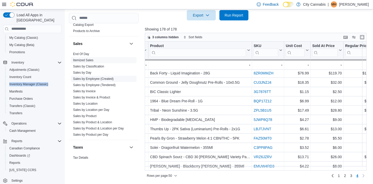
scroll to position [436, 0]
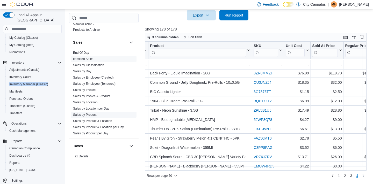
click at [92, 113] on link "Sales by Product" at bounding box center [85, 115] width 24 height 4
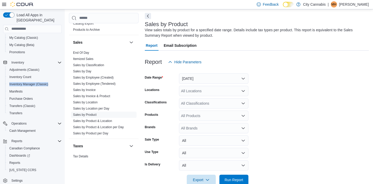
scroll to position [17, 0]
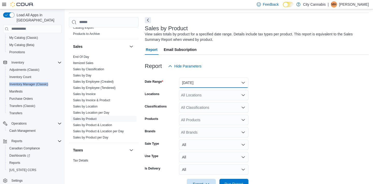
click at [218, 84] on button "Yesterday" at bounding box center [213, 83] width 69 height 10
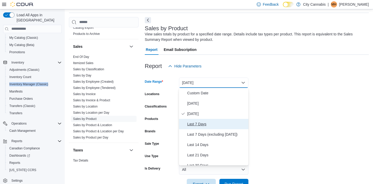
click at [215, 122] on span "Last 7 Days" at bounding box center [216, 124] width 59 height 6
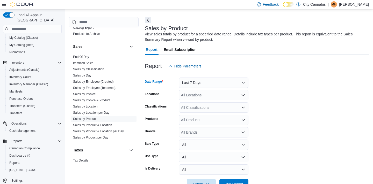
click at [215, 109] on div "All Classifications" at bounding box center [213, 107] width 69 height 10
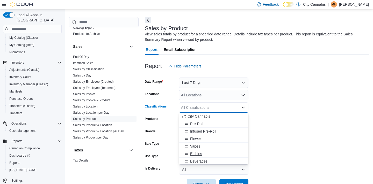
click at [211, 151] on div "Edibles" at bounding box center [213, 153] width 63 height 5
click at [223, 180] on span "Run Report" at bounding box center [233, 184] width 23 height 10
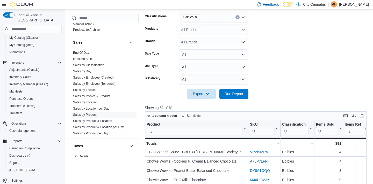
scroll to position [107, 0]
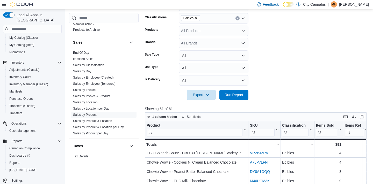
click at [239, 18] on button "Clear input" at bounding box center [237, 18] width 4 height 4
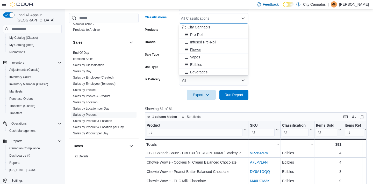
click at [217, 49] on div "Flower" at bounding box center [213, 49] width 63 height 5
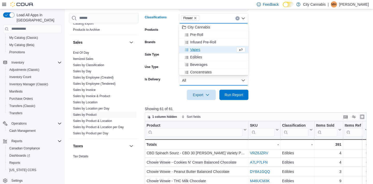
click at [230, 85] on button "All" at bounding box center [213, 80] width 69 height 10
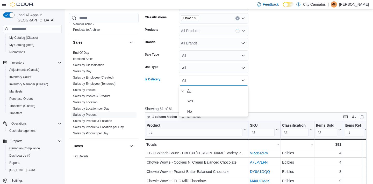
click at [232, 89] on span "All" at bounding box center [216, 91] width 59 height 6
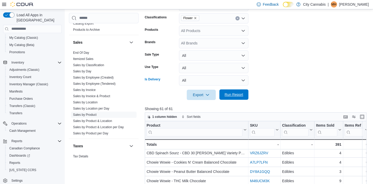
click at [238, 92] on span "Run Report" at bounding box center [233, 95] width 23 height 10
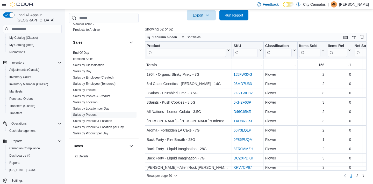
scroll to position [72, 0]
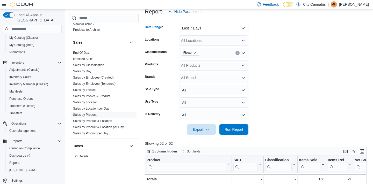
click at [218, 27] on button "Last 7 Days" at bounding box center [213, 28] width 69 height 10
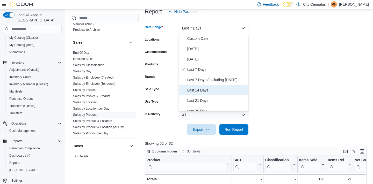
click at [226, 92] on span "Last 14 Days" at bounding box center [216, 90] width 59 height 6
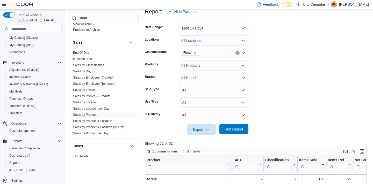
click at [238, 132] on span "Run Report" at bounding box center [233, 129] width 23 height 10
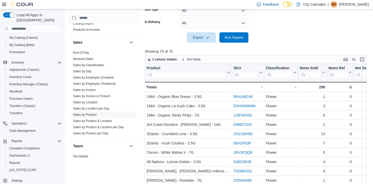
scroll to position [186, 0]
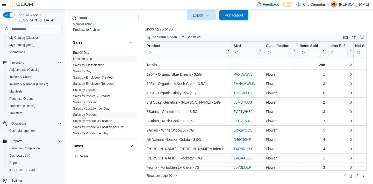
click at [88, 57] on link "Itemized Sales" at bounding box center [83, 59] width 20 height 4
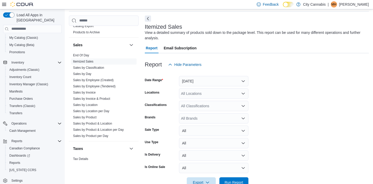
scroll to position [17, 0]
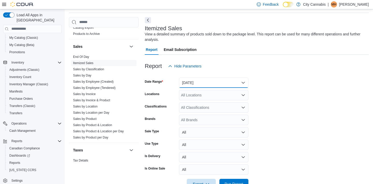
click at [196, 82] on button "Yesterday" at bounding box center [213, 83] width 69 height 10
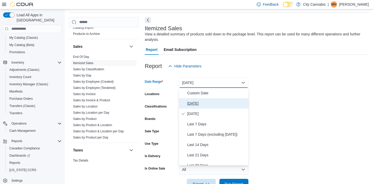
click at [199, 104] on span "Today" at bounding box center [216, 103] width 59 height 6
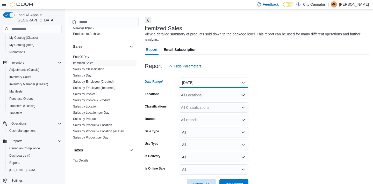
scroll to position [33, 0]
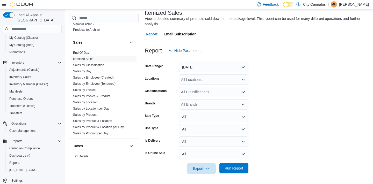
click at [241, 168] on span "Run Report" at bounding box center [233, 168] width 19 height 5
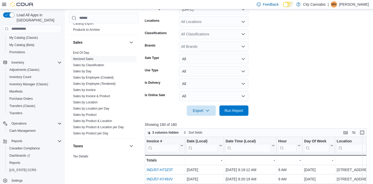
scroll to position [186, 0]
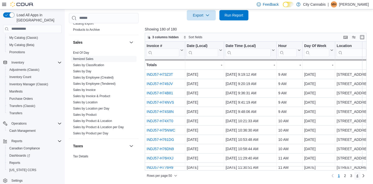
click at [355, 177] on link "4" at bounding box center [357, 176] width 6 height 8
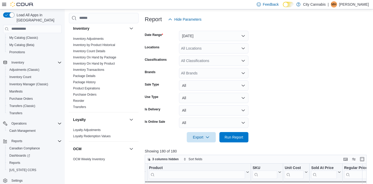
scroll to position [246, 0]
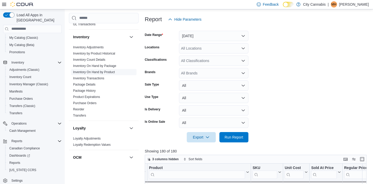
click at [110, 70] on link "Inventory On Hand by Product" at bounding box center [94, 72] width 42 height 4
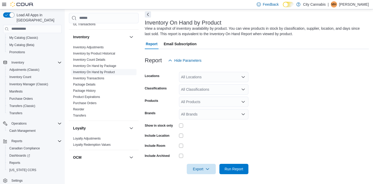
scroll to position [17, 0]
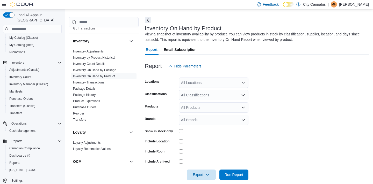
click at [208, 93] on div "All Classifications" at bounding box center [213, 95] width 69 height 10
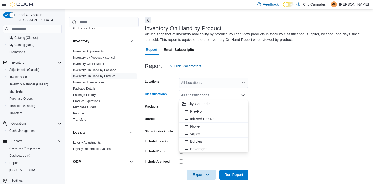
click at [202, 141] on div "Edibles" at bounding box center [213, 141] width 63 height 5
click at [196, 95] on icon "Remove Edibles from selection in this group" at bounding box center [196, 95] width 2 height 2
click at [202, 148] on span "Beverages" at bounding box center [198, 148] width 17 height 5
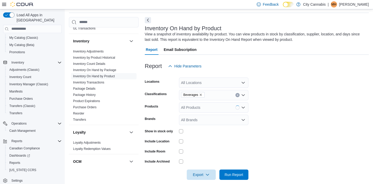
click at [168, 133] on label "Show in stock only" at bounding box center [159, 131] width 28 height 4
click at [227, 178] on span "Run Report" at bounding box center [233, 174] width 23 height 10
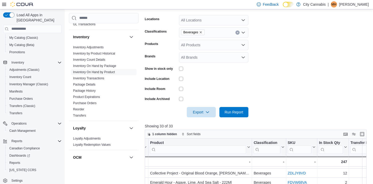
scroll to position [64, 0]
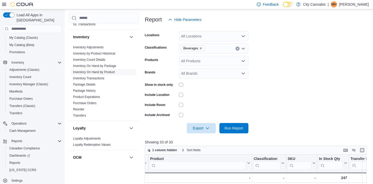
click at [236, 48] on icon "Clear input" at bounding box center [237, 49] width 2 height 2
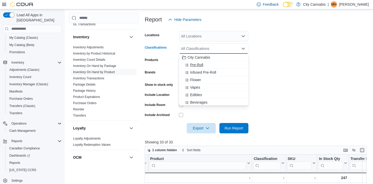
click at [203, 65] on div "Pre-Roll" at bounding box center [213, 64] width 63 height 5
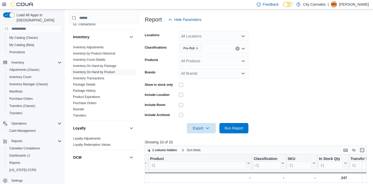
click at [235, 134] on div at bounding box center [257, 137] width 224 height 6
click at [234, 126] on span "Run Report" at bounding box center [233, 128] width 19 height 5
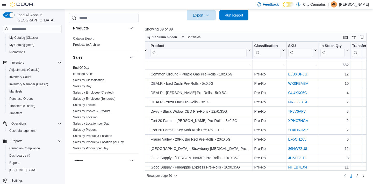
scroll to position [444, 0]
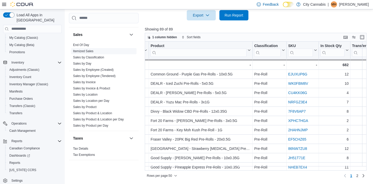
click at [89, 49] on link "Itemized Sales" at bounding box center [83, 51] width 20 height 4
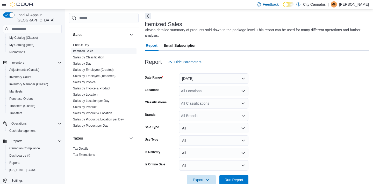
scroll to position [17, 0]
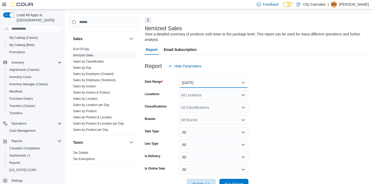
click at [204, 87] on button "Yesterday" at bounding box center [213, 83] width 69 height 10
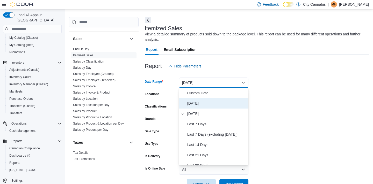
click at [203, 102] on span "Today" at bounding box center [216, 103] width 59 height 6
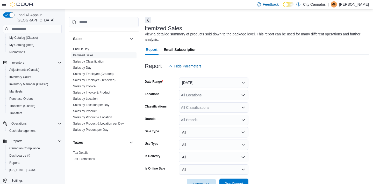
click at [237, 180] on span "Run Report" at bounding box center [233, 184] width 23 height 10
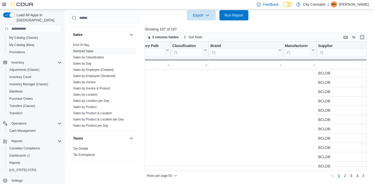
scroll to position [369, 701]
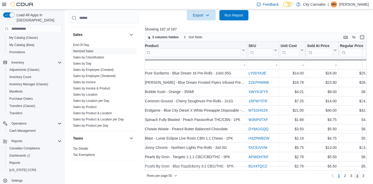
click at [357, 176] on span "4" at bounding box center [357, 175] width 2 height 5
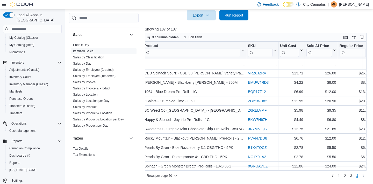
scroll to position [248, 690]
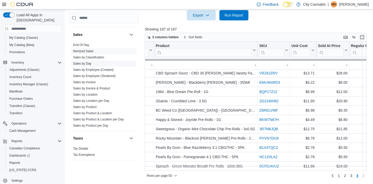
click at [89, 62] on link "Sales by Day" at bounding box center [82, 64] width 18 height 4
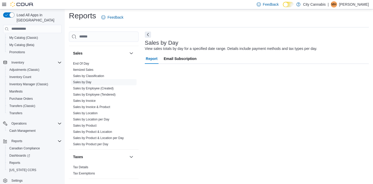
scroll to position [3, 0]
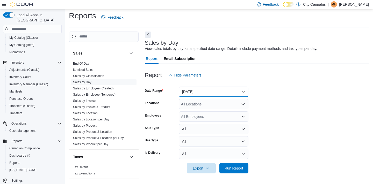
click at [189, 88] on button "Yesterday" at bounding box center [213, 92] width 69 height 10
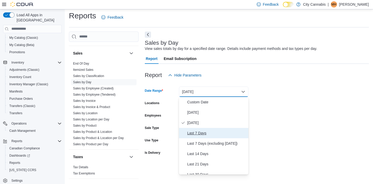
click at [197, 134] on span "Last 7 Days" at bounding box center [216, 133] width 59 height 6
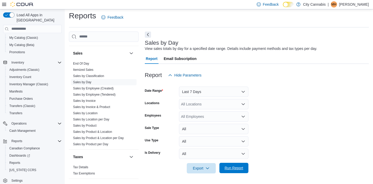
click at [225, 170] on span "Run Report" at bounding box center [233, 168] width 19 height 5
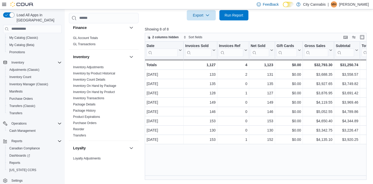
scroll to position [226, 0]
click at [113, 91] on link "Inventory On Hand by Product" at bounding box center [94, 93] width 42 height 4
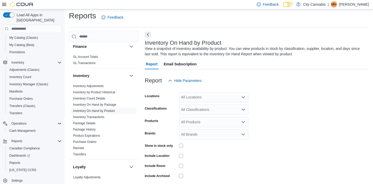
scroll to position [17, 0]
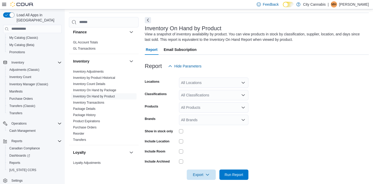
click at [203, 95] on div "All Classifications" at bounding box center [213, 95] width 69 height 10
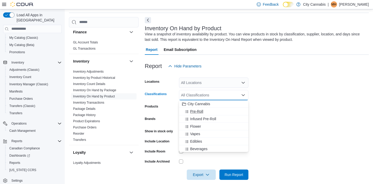
click at [201, 113] on span "Pre-Roll" at bounding box center [196, 111] width 13 height 5
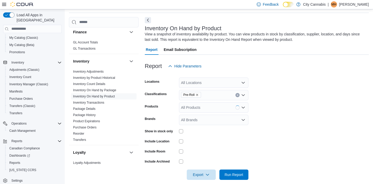
click at [166, 132] on label "Show in stock only" at bounding box center [159, 131] width 28 height 4
click at [232, 176] on span "Run Report" at bounding box center [233, 174] width 19 height 5
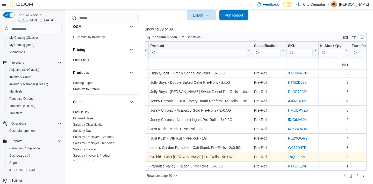
scroll to position [369, 33]
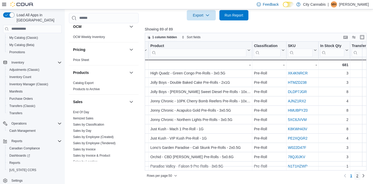
click at [355, 179] on link "2" at bounding box center [357, 176] width 6 height 8
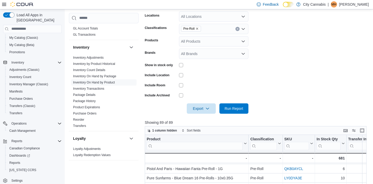
scroll to position [85, 0]
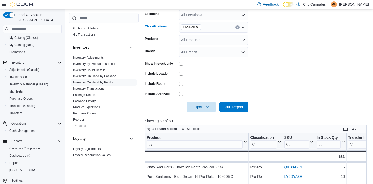
click at [237, 24] on div "Pre-Roll" at bounding box center [213, 27] width 69 height 10
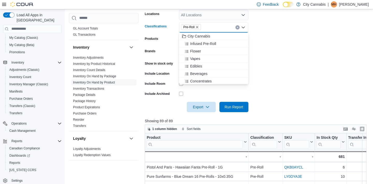
drag, startPoint x: 237, startPoint y: 24, endPoint x: 237, endPoint y: 27, distance: 3.1
click at [237, 27] on div "Pre-Roll Combo box. Selected. Pre-Roll. Press Backspace to delete Pre-Roll. Com…" at bounding box center [213, 27] width 69 height 10
click at [237, 27] on icon "Clear input" at bounding box center [237, 27] width 2 height 2
click at [216, 73] on div "Edibles" at bounding box center [213, 73] width 63 height 5
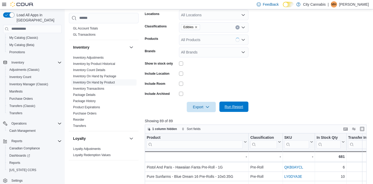
click at [227, 103] on span "Run Report" at bounding box center [233, 107] width 23 height 10
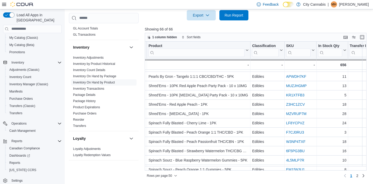
scroll to position [369, 35]
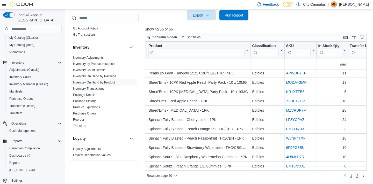
click at [359, 175] on link "2" at bounding box center [357, 176] width 6 height 8
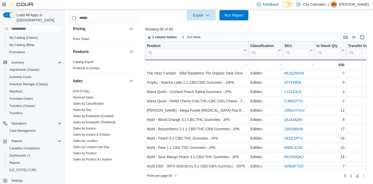
scroll to position [399, 0]
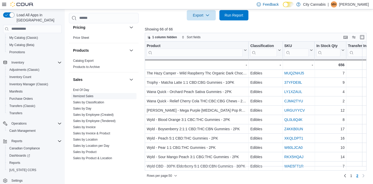
click at [85, 94] on link "Itemized Sales" at bounding box center [83, 96] width 20 height 4
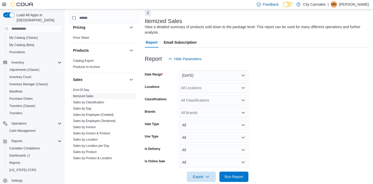
scroll to position [17, 0]
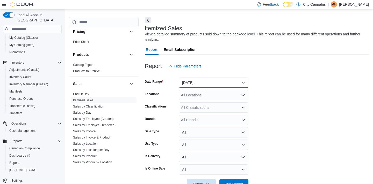
click at [196, 79] on button "Yesterday" at bounding box center [213, 83] width 69 height 10
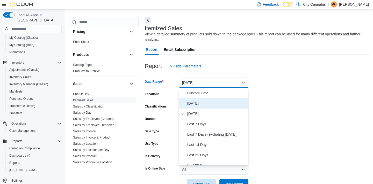
click at [196, 106] on span "Today" at bounding box center [216, 103] width 59 height 6
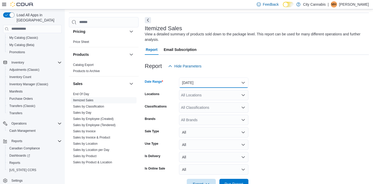
scroll to position [33, 0]
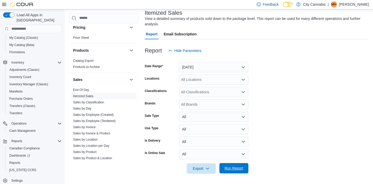
click at [231, 171] on span "Run Report" at bounding box center [233, 168] width 23 height 10
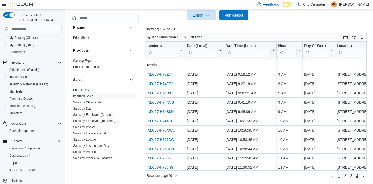
click at [357, 178] on span "4" at bounding box center [357, 175] width 2 height 5
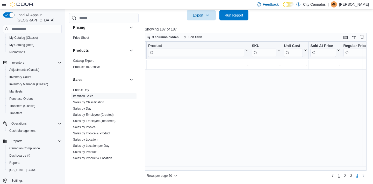
scroll to position [248, 698]
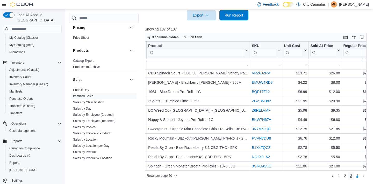
click at [350, 176] on span "3" at bounding box center [351, 175] width 2 height 5
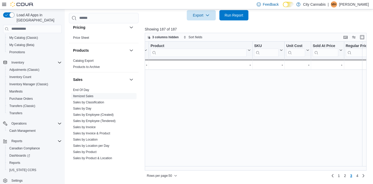
scroll to position [369, 696]
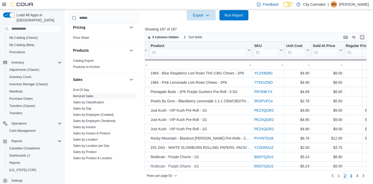
click at [344, 177] on span "2" at bounding box center [345, 175] width 2 height 5
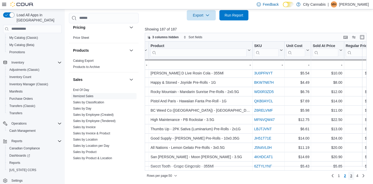
click at [351, 177] on span "3" at bounding box center [351, 175] width 2 height 5
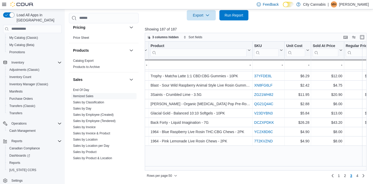
scroll to position [235, 696]
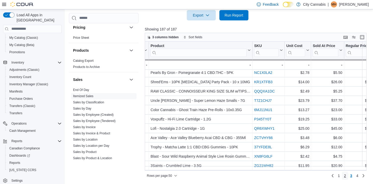
click at [344, 176] on span "2" at bounding box center [345, 175] width 2 height 5
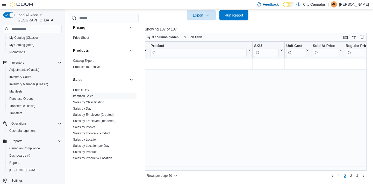
scroll to position [369, 696]
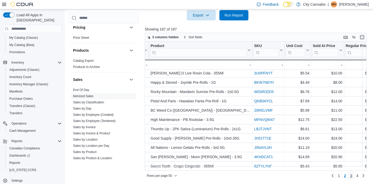
click at [352, 178] on link "3" at bounding box center [351, 176] width 6 height 8
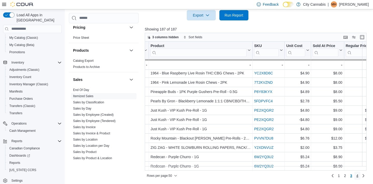
click at [359, 177] on link "4" at bounding box center [357, 176] width 6 height 8
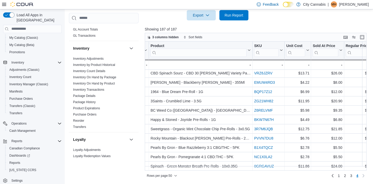
scroll to position [233, 0]
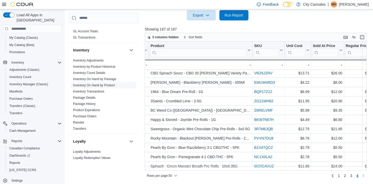
click at [110, 84] on link "Inventory On Hand by Product" at bounding box center [94, 86] width 42 height 4
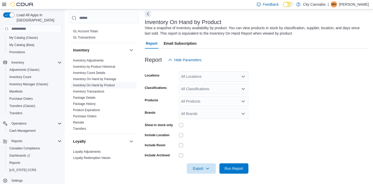
scroll to position [17, 0]
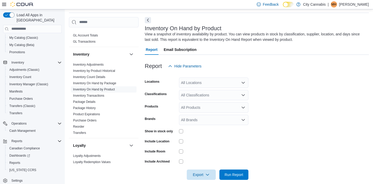
click at [206, 98] on div "All Classifications" at bounding box center [213, 95] width 69 height 10
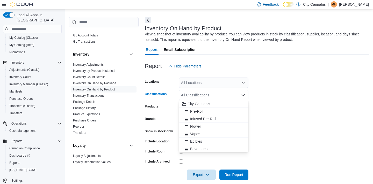
click at [202, 113] on span "Pre-Roll" at bounding box center [196, 111] width 13 height 5
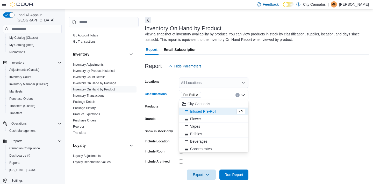
click at [168, 129] on div "Show in stock only" at bounding box center [161, 131] width 32 height 8
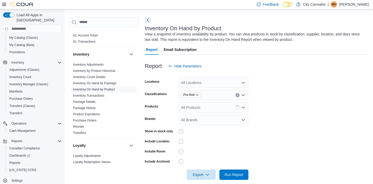
click at [168, 131] on label "Show in stock only" at bounding box center [159, 131] width 28 height 4
click at [233, 170] on span "Run Report" at bounding box center [233, 175] width 23 height 10
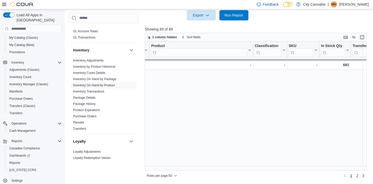
scroll to position [369, 32]
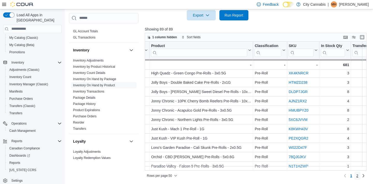
click at [358, 175] on span "2" at bounding box center [357, 175] width 2 height 5
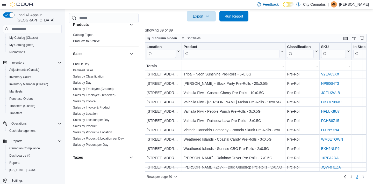
scroll to position [444, 0]
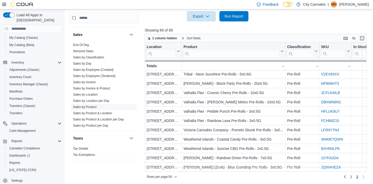
click at [88, 105] on link "Sales by Product" at bounding box center [85, 107] width 24 height 4
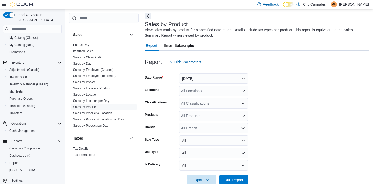
scroll to position [17, 0]
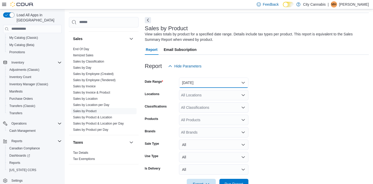
click at [193, 83] on button "Yesterday" at bounding box center [213, 83] width 69 height 10
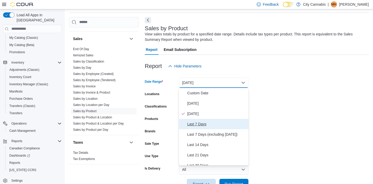
click at [193, 124] on span "Last 7 Days" at bounding box center [216, 124] width 59 height 6
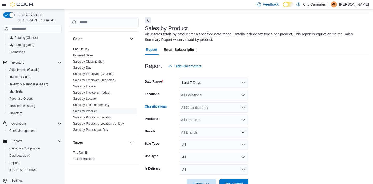
click at [194, 109] on div "All Classifications" at bounding box center [213, 107] width 69 height 10
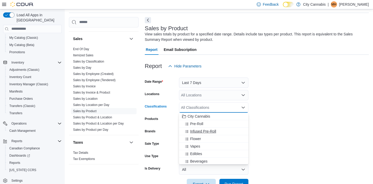
click at [199, 131] on span "Infused Pre-Roll" at bounding box center [203, 131] width 26 height 5
click at [228, 179] on span "Run Report" at bounding box center [233, 184] width 23 height 10
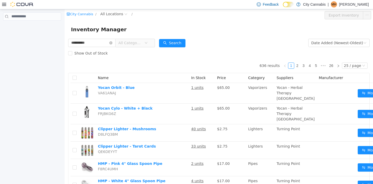
type input "**********"
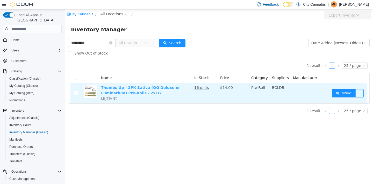
click at [140, 89] on link "Thumbs Up - 2PK Sativa (OG Deluxe or Luminarium) Pre-Rolls - 2x1G" at bounding box center [140, 90] width 79 height 10
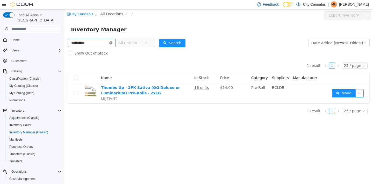
click at [112, 43] on icon "icon: close-circle" at bounding box center [110, 42] width 3 height 3
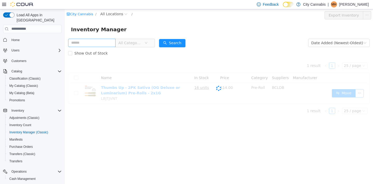
click at [129, 45] on span "All Categories" at bounding box center [130, 42] width 24 height 5
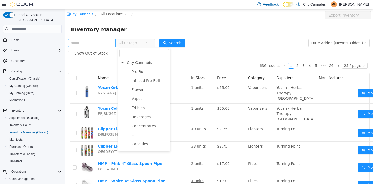
click at [145, 94] on ul "Pre-Roll Infused Pre-Roll Flower Vapes Edibles Beverages Concentrates Oil Capsu…" at bounding box center [144, 180] width 50 height 224
click at [144, 91] on span "Flower" at bounding box center [149, 89] width 39 height 7
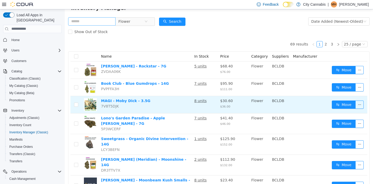
scroll to position [24, 0]
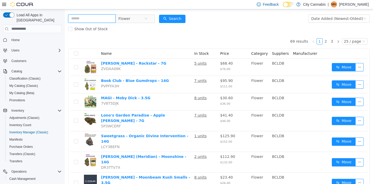
click at [95, 20] on input "text" at bounding box center [91, 18] width 47 height 8
type input "*****"
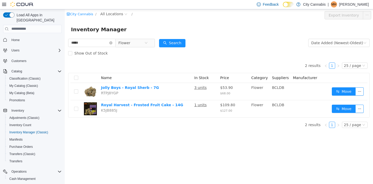
click at [135, 21] on div "Inventory Manager" at bounding box center [219, 29] width 308 height 17
click at [180, 51] on div "Show Out of Stock" at bounding box center [218, 53] width 301 height 10
click at [177, 45] on button "Search" at bounding box center [172, 43] width 26 height 8
click at [112, 42] on icon "icon: close-circle" at bounding box center [110, 42] width 3 height 3
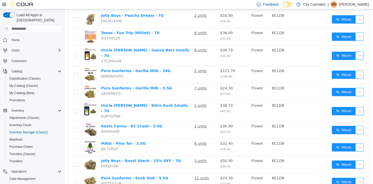
scroll to position [347, 0]
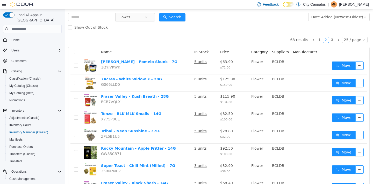
scroll to position [22, 0]
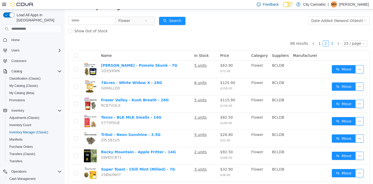
click at [331, 44] on link "3" at bounding box center [332, 43] width 6 height 6
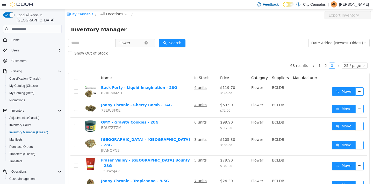
click at [148, 43] on icon "icon: close-circle" at bounding box center [145, 42] width 3 height 3
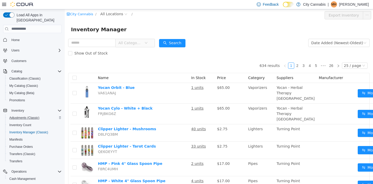
scroll to position [48, 0]
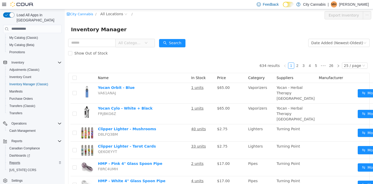
click at [23, 160] on div "Reports" at bounding box center [34, 163] width 54 height 6
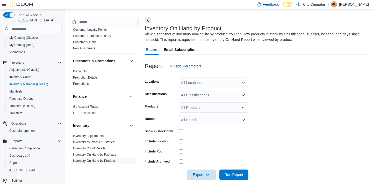
scroll to position [176, 0]
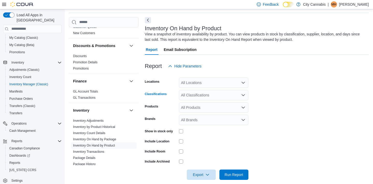
click at [198, 98] on div "All Classifications" at bounding box center [213, 95] width 69 height 10
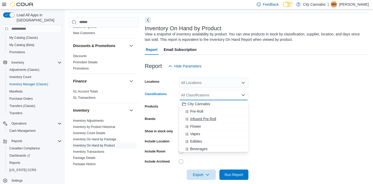
click at [195, 120] on span "Infused Pre-Roll" at bounding box center [203, 118] width 26 height 5
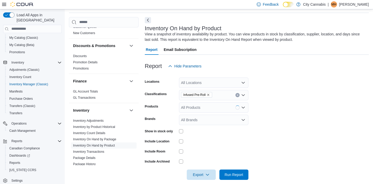
click at [166, 133] on label "Show in stock only" at bounding box center [159, 131] width 28 height 4
click at [231, 173] on span "Run Report" at bounding box center [233, 174] width 19 height 5
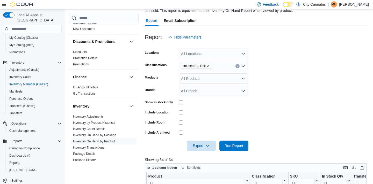
scroll to position [47, 0]
click at [237, 65] on icon "Clear input" at bounding box center [237, 66] width 2 height 2
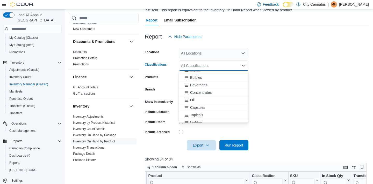
scroll to position [35, 0]
click at [226, 108] on div "Capsules" at bounding box center [213, 107] width 63 height 5
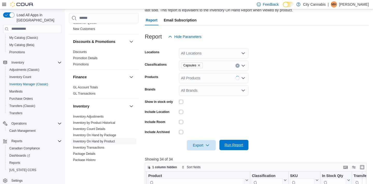
click at [230, 143] on span "Run Report" at bounding box center [233, 145] width 19 height 5
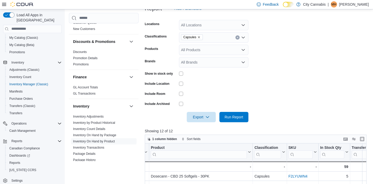
scroll to position [73, 0]
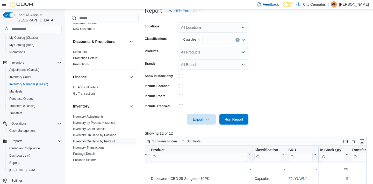
click at [239, 41] on div "Capsules" at bounding box center [213, 40] width 69 height 10
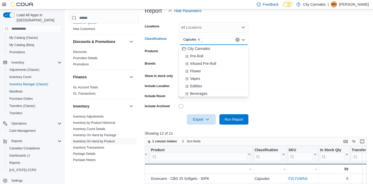
click at [238, 40] on icon "Clear input" at bounding box center [237, 40] width 2 height 2
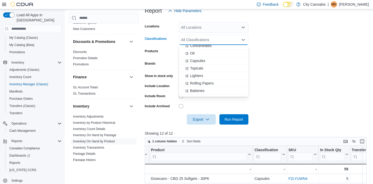
scroll to position [56, 0]
click at [219, 56] on button "Oil" at bounding box center [213, 53] width 69 height 8
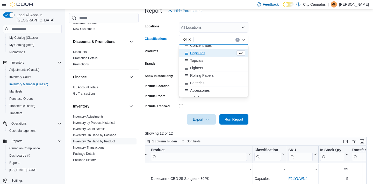
click at [235, 129] on div at bounding box center [257, 128] width 224 height 6
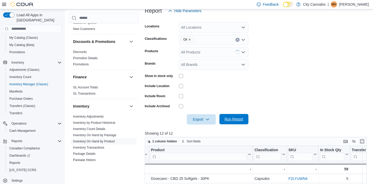
click at [235, 123] on span "Run Report" at bounding box center [233, 119] width 23 height 10
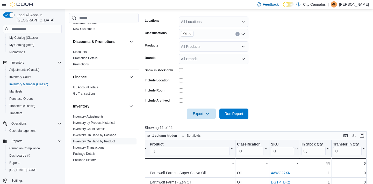
scroll to position [79, 0]
click at [238, 36] on div "Oil" at bounding box center [213, 34] width 69 height 10
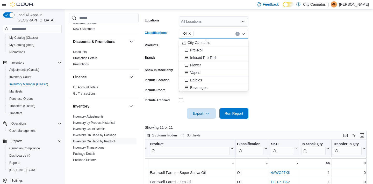
click at [237, 35] on button "Clear input" at bounding box center [237, 34] width 4 height 4
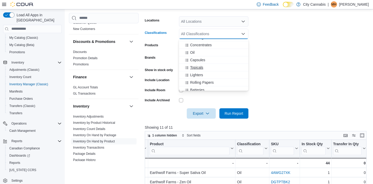
click at [225, 68] on div "Topicals" at bounding box center [213, 67] width 63 height 5
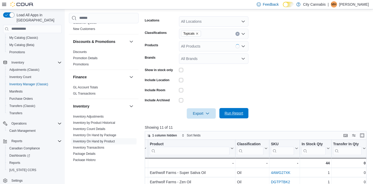
click at [237, 111] on span "Run Report" at bounding box center [233, 113] width 23 height 10
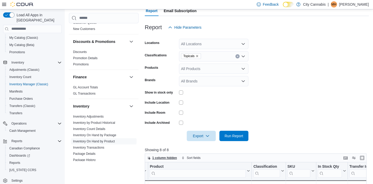
scroll to position [56, 0]
click at [239, 56] on button "Clear input" at bounding box center [237, 57] width 4 height 4
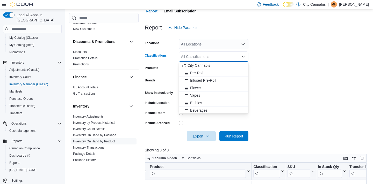
click at [230, 95] on div "Vapes" at bounding box center [213, 95] width 63 height 5
click at [239, 142] on div at bounding box center [257, 145] width 224 height 6
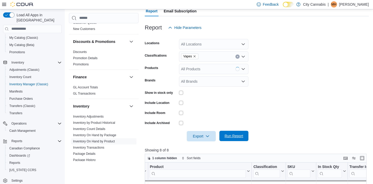
click at [243, 138] on span "Run Report" at bounding box center [233, 136] width 19 height 5
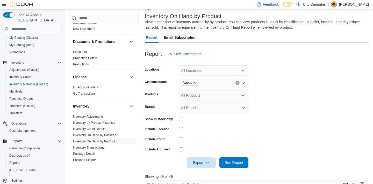
scroll to position [17, 0]
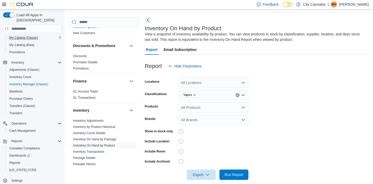
click at [31, 36] on span "My Catalog (Classic)" at bounding box center [23, 38] width 29 height 4
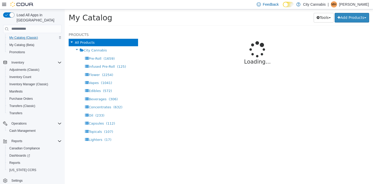
select select "**********"
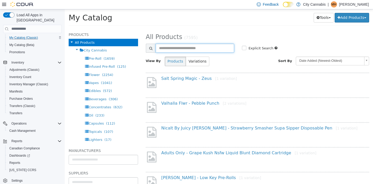
click at [191, 44] on input "text" at bounding box center [195, 47] width 79 height 9
type input "**********"
select select "**********"
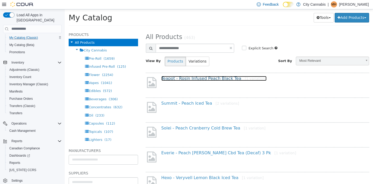
click at [206, 79] on link "Teapot - Rosin Infused Peach Black Tea [1 variation]" at bounding box center [213, 78] width 105 height 5
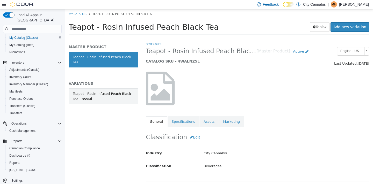
click at [109, 93] on div "Teapot - Rosin Infused Peach Black Tea - 355Ml" at bounding box center [103, 96] width 61 height 10
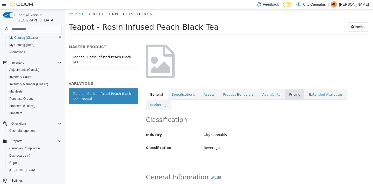
click at [285, 95] on link "Pricing" at bounding box center [295, 94] width 20 height 11
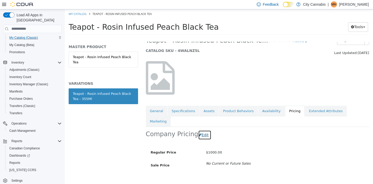
click at [208, 130] on button "Edit" at bounding box center [204, 135] width 13 height 10
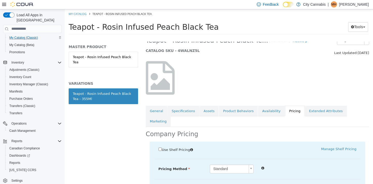
type input "**"
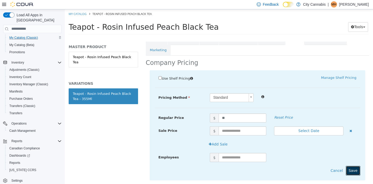
click at [348, 166] on button "Save" at bounding box center [352, 171] width 14 height 10
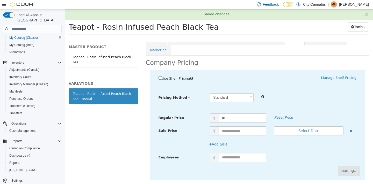
scroll to position [11, 0]
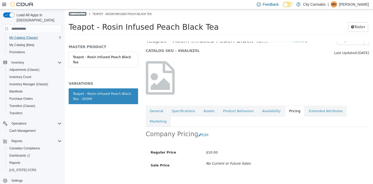
click at [76, 13] on link "My Catalog" at bounding box center [78, 14] width 18 height 4
select select "**********"
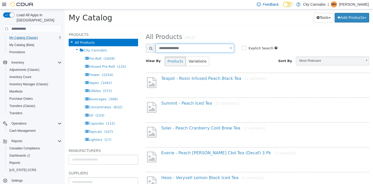
click at [170, 46] on input "**********" at bounding box center [195, 47] width 79 height 9
type input "**********"
select select "**********"
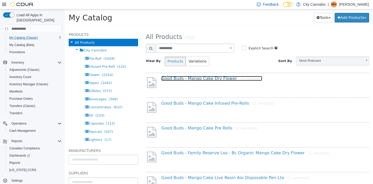
click at [212, 78] on link "Good Buds - Mango Cake Dry Flower [1 variation]" at bounding box center [211, 78] width 101 height 5
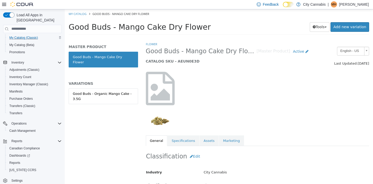
select select "**********"
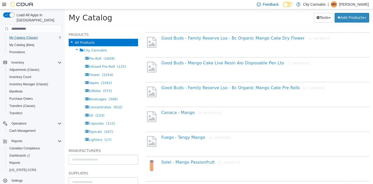
scroll to position [87, 0]
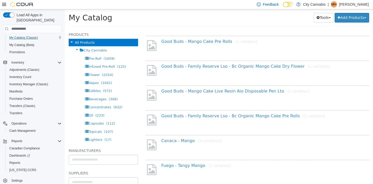
click at [192, 64] on h4 "Good Buds - Family Reserve Lso - Bc Organic Mango Cake Dry Flower [1 variation]" at bounding box center [263, 66] width 204 height 5
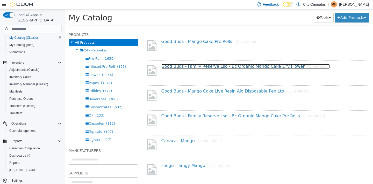
click at [192, 66] on link "Good Buds - Family Reserve Lso - Bc Organic Mango Cake Dry Flower [1 variation]" at bounding box center [245, 66] width 168 height 5
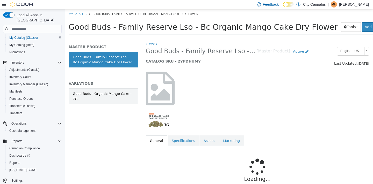
click at [98, 102] on link "Good Buds - Organic Mango Cake - 7G" at bounding box center [103, 96] width 69 height 16
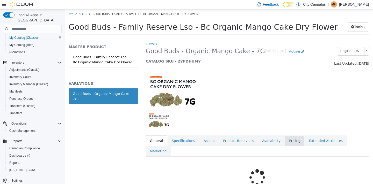
click at [294, 139] on link "Pricing" at bounding box center [295, 140] width 20 height 11
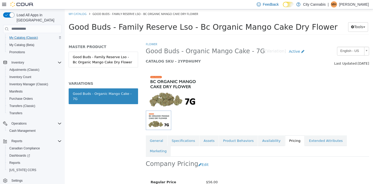
scroll to position [45, 0]
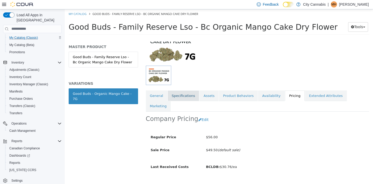
click at [181, 95] on link "Specifications" at bounding box center [183, 95] width 32 height 11
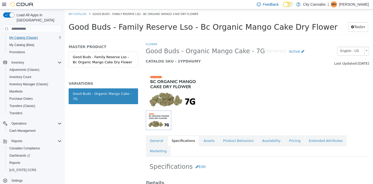
click at [79, 16] on ol "My Catalog Good Buds - Family Reserve Lso - Bc Organic Mango Cake Dry Flower" at bounding box center [219, 13] width 308 height 9
click at [78, 14] on link "My Catalog" at bounding box center [78, 14] width 18 height 4
select select "**********"
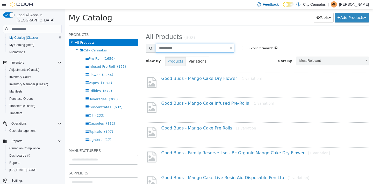
click at [164, 45] on input "**********" at bounding box center [195, 47] width 79 height 9
type input "********"
select select "**********"
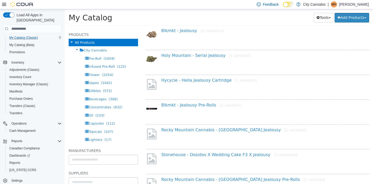
scroll to position [48, 0]
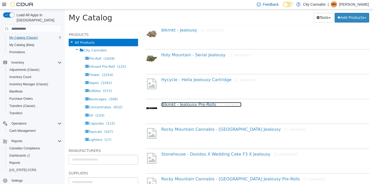
click at [194, 105] on link "Blkmkt - Jealousy Pre-Rolls [1 variation]" at bounding box center [201, 104] width 80 height 5
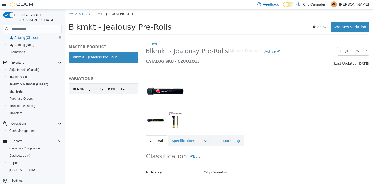
click at [104, 87] on div "BLKMKT - Jealousy Pre-Roll - 1G" at bounding box center [99, 88] width 53 height 5
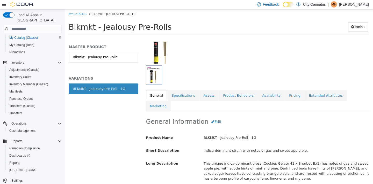
scroll to position [50, 0]
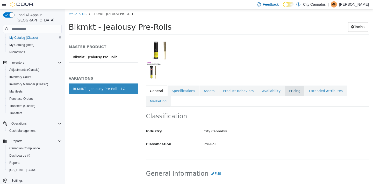
click at [290, 91] on link "Pricing" at bounding box center [295, 90] width 20 height 11
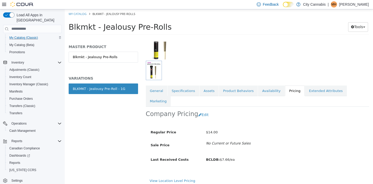
scroll to position [43, 0]
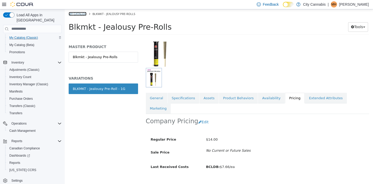
click at [83, 14] on link "My Catalog" at bounding box center [78, 14] width 18 height 4
select select "**********"
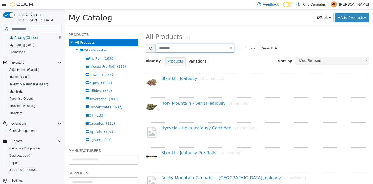
click at [167, 46] on input "********" at bounding box center [195, 47] width 79 height 9
type input "*********"
select select "**********"
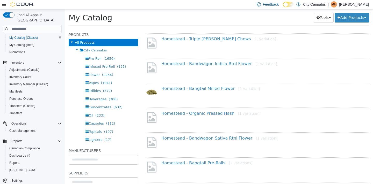
scroll to position [146, 0]
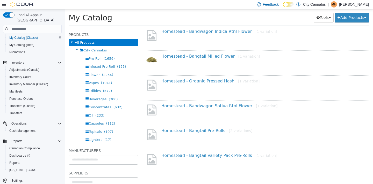
click at [198, 134] on div "Homestead - Bangtail Pre-Rolls [2 variations]" at bounding box center [263, 132] width 212 height 8
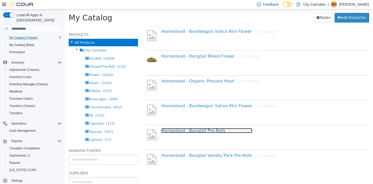
click at [196, 131] on link "Homestead - Bangtail Pre-Rolls [2 variations]" at bounding box center [206, 130] width 91 height 5
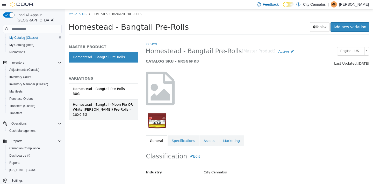
click at [112, 105] on div "Homestead - Bangtail (Moon Pie OR White Runtz) Pre-Rolls - 10X0.5G" at bounding box center [103, 109] width 61 height 15
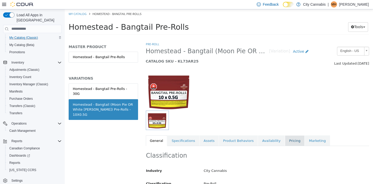
click at [289, 140] on link "Pricing" at bounding box center [295, 140] width 20 height 11
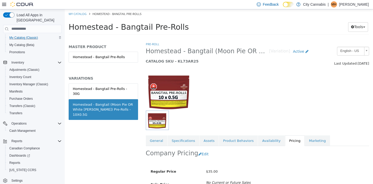
scroll to position [43, 0]
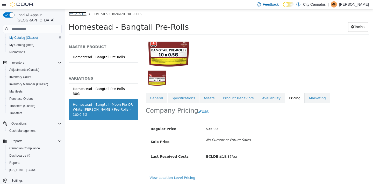
click at [79, 14] on link "My Catalog" at bounding box center [78, 14] width 18 height 4
select select "**********"
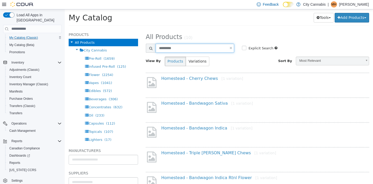
click at [193, 50] on input "*********" at bounding box center [195, 47] width 79 height 9
type input "**********"
select select "**********"
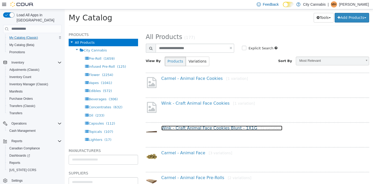
click at [215, 126] on link "Wink - Craft Animal Face Cookies Blunt - 1X1G [1 variation]" at bounding box center [221, 128] width 121 height 5
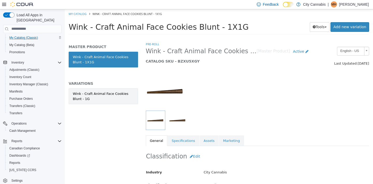
click at [113, 92] on div "Wink - Craft Animal Face Cookies Blunt - 1G" at bounding box center [103, 96] width 61 height 10
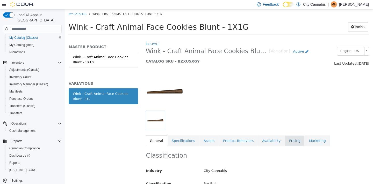
click at [285, 139] on link "Pricing" at bounding box center [295, 140] width 20 height 11
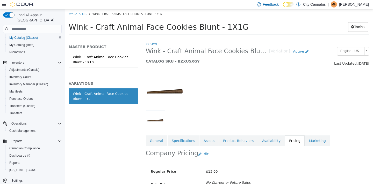
scroll to position [43, 0]
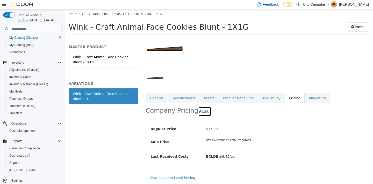
click at [202, 113] on button "Edit" at bounding box center [204, 112] width 13 height 10
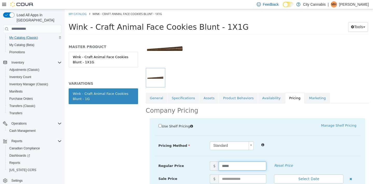
click at [228, 167] on input "*****" at bounding box center [242, 165] width 48 height 9
type input "**"
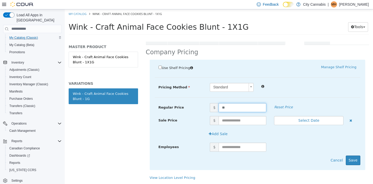
click at [360, 160] on div "Use Shelf Pricing    Manage Shelf Pricing Shelf Price Select a Shelf Price Shel…" at bounding box center [258, 115] width 216 height 110
click at [356, 159] on button "Save" at bounding box center [352, 161] width 14 height 10
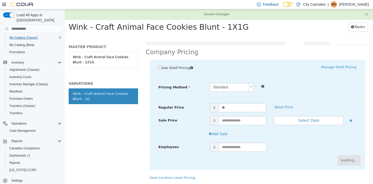
scroll to position [43, 0]
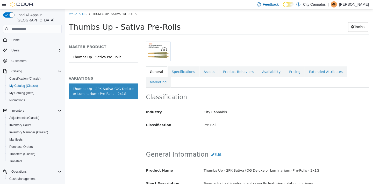
scroll to position [75, 0]
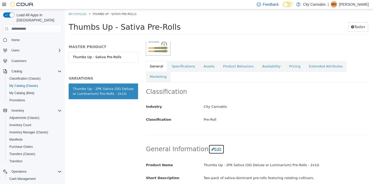
click at [210, 144] on button "Edit" at bounding box center [216, 149] width 16 height 10
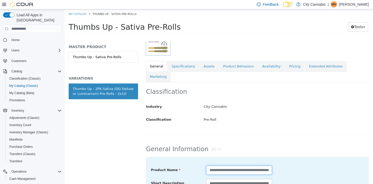
scroll to position [0, 56]
drag, startPoint x: 253, startPoint y: 159, endPoint x: 220, endPoint y: 160, distance: 32.9
click at [220, 166] on input "**********" at bounding box center [239, 170] width 66 height 9
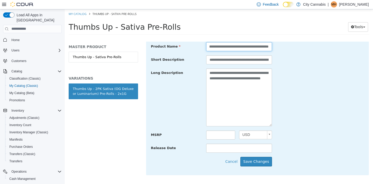
scroll to position [221, 0]
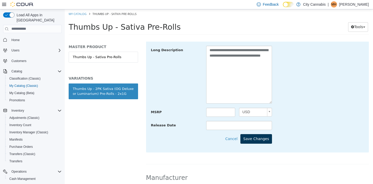
type input "**********"
click at [256, 134] on button "Save Changes" at bounding box center [256, 139] width 32 height 10
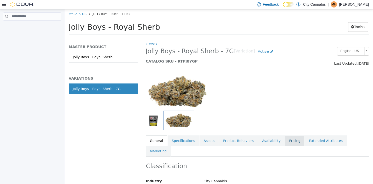
click at [289, 138] on link "Pricing" at bounding box center [295, 140] width 20 height 11
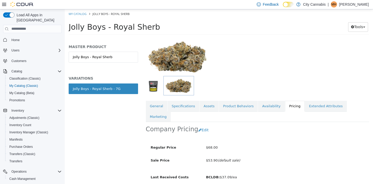
scroll to position [45, 0]
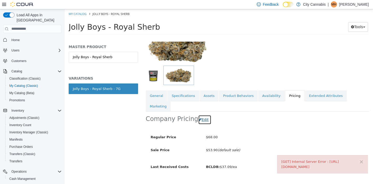
click at [200, 115] on button "Edit" at bounding box center [204, 120] width 13 height 10
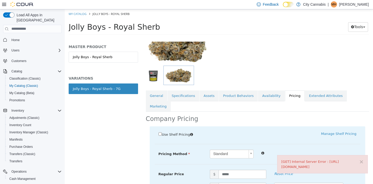
scroll to position [76, 0]
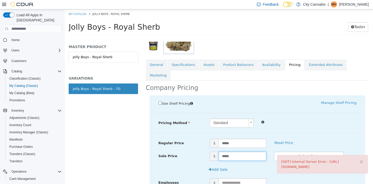
click at [228, 152] on input "*****" at bounding box center [242, 156] width 48 height 9
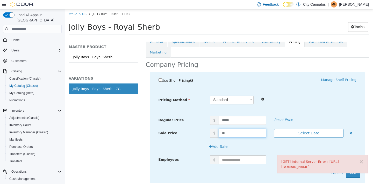
scroll to position [101, 0]
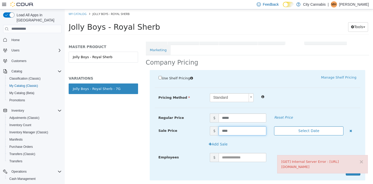
type input "*****"
click at [360, 159] on button "×" at bounding box center [361, 161] width 5 height 5
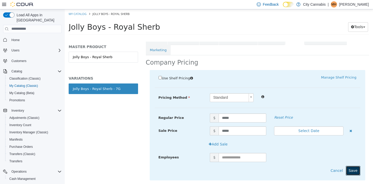
click at [355, 166] on button "Save" at bounding box center [352, 171] width 14 height 10
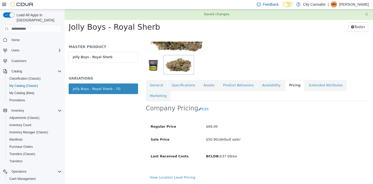
scroll to position [45, 0]
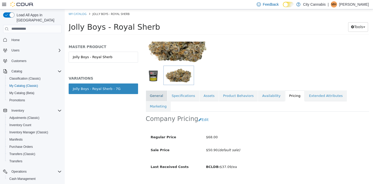
click at [155, 92] on link "General" at bounding box center [156, 95] width 21 height 11
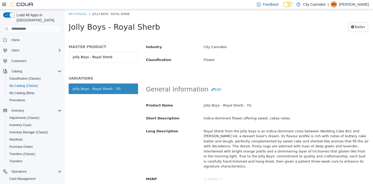
scroll to position [135, 0]
click at [211, 84] on button "Edit" at bounding box center [216, 89] width 16 height 10
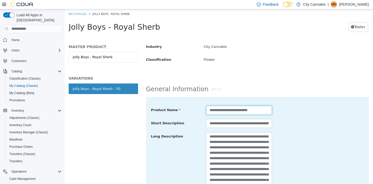
drag, startPoint x: 249, startPoint y: 100, endPoint x: 254, endPoint y: 115, distance: 16.3
click at [249, 106] on input "**********" at bounding box center [239, 110] width 66 height 9
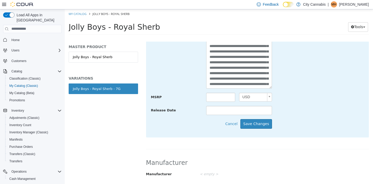
scroll to position [236, 0]
type input "**********"
click at [258, 119] on button "Save Changes" at bounding box center [256, 124] width 32 height 10
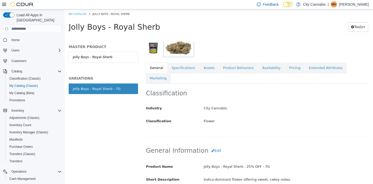
scroll to position [73, 0]
click at [287, 67] on link "Pricing" at bounding box center [295, 67] width 20 height 11
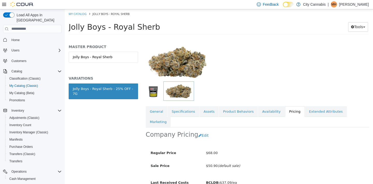
scroll to position [28, 0]
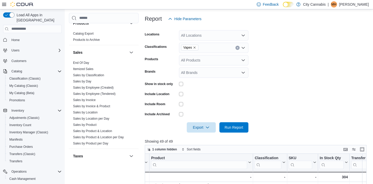
scroll to position [438, 0]
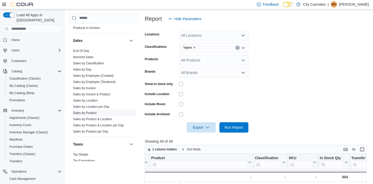
click at [85, 111] on link "Sales by Product" at bounding box center [85, 113] width 24 height 4
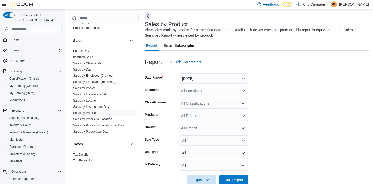
scroll to position [17, 0]
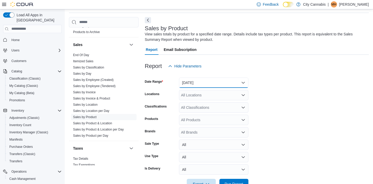
click at [190, 83] on button "[DATE]" at bounding box center [213, 83] width 69 height 10
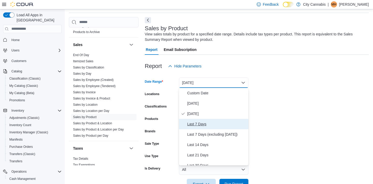
click at [193, 125] on span "Last 7 Days" at bounding box center [216, 124] width 59 height 6
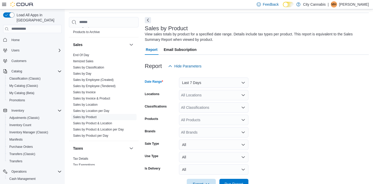
click at [187, 103] on div "All Classifications" at bounding box center [213, 107] width 69 height 10
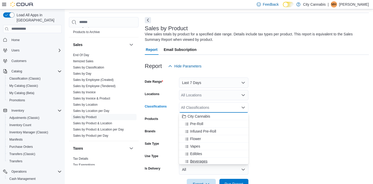
click at [211, 160] on div "Beverages" at bounding box center [213, 161] width 63 height 5
click at [225, 183] on span "Run Report" at bounding box center [233, 183] width 19 height 5
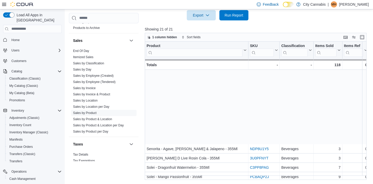
scroll to position [89, 0]
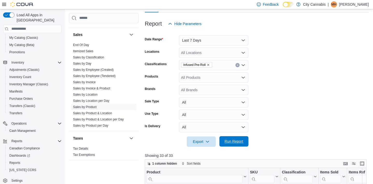
scroll to position [60, 0]
click at [235, 65] on button "Clear input" at bounding box center [237, 65] width 4 height 4
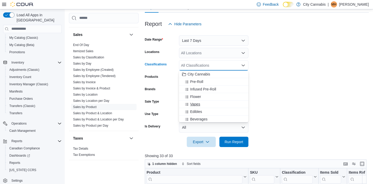
click at [214, 104] on div "Vapes" at bounding box center [213, 104] width 63 height 5
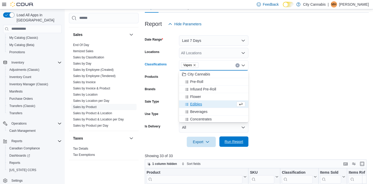
click at [236, 139] on span "Run Report" at bounding box center [233, 142] width 23 height 10
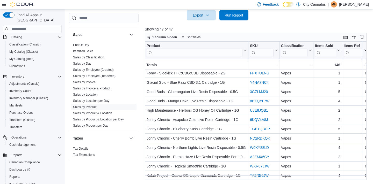
scroll to position [31, 0]
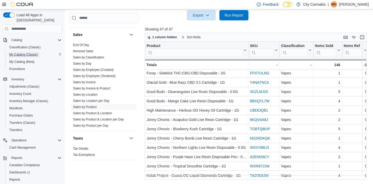
click at [30, 51] on span "My Catalog (Classic)" at bounding box center [23, 54] width 29 height 6
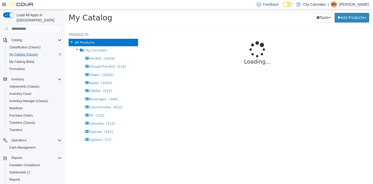
select select "**********"
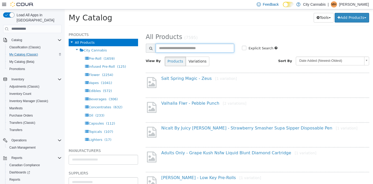
click at [190, 49] on input "text" at bounding box center [195, 47] width 79 height 9
type input "*******"
select select "**********"
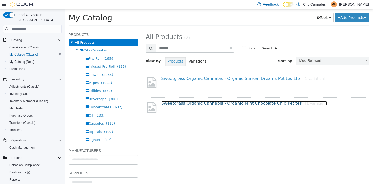
click at [227, 105] on link "Sweetgrass Organic Cannabis - Organic Mint Chocolate Chip Petites [1 variation]" at bounding box center [243, 103] width 165 height 5
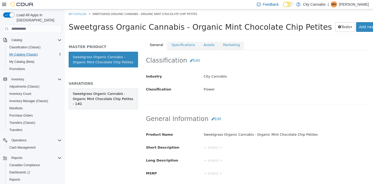
click at [109, 93] on div "Sweetgrass Organic Cannabis - Organic Mint Chocolate Chip Petites - 14G" at bounding box center [103, 98] width 61 height 15
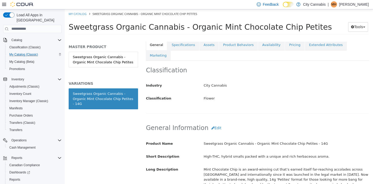
scroll to position [95, 0]
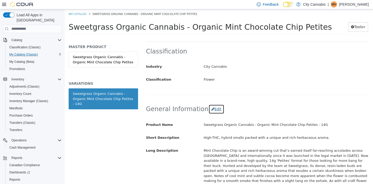
click at [208, 104] on button "Edit" at bounding box center [216, 109] width 16 height 10
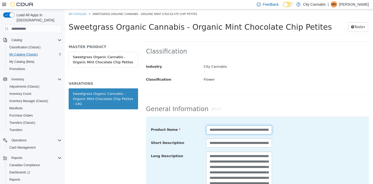
drag, startPoint x: 231, startPoint y: 121, endPoint x: 259, endPoint y: 119, distance: 28.1
click at [259, 125] on input "**********" at bounding box center [239, 129] width 66 height 9
click at [257, 125] on input "**********" at bounding box center [239, 129] width 66 height 9
click at [255, 125] on input "**********" at bounding box center [239, 129] width 66 height 9
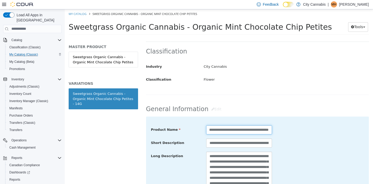
drag, startPoint x: 236, startPoint y: 119, endPoint x: 233, endPoint y: 121, distance: 3.5
click at [230, 125] on input "**********" at bounding box center [239, 129] width 66 height 9
drag, startPoint x: 257, startPoint y: 119, endPoint x: 247, endPoint y: 119, distance: 10.4
click at [247, 125] on input "**********" at bounding box center [239, 129] width 66 height 9
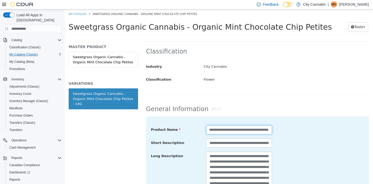
scroll to position [178, 0]
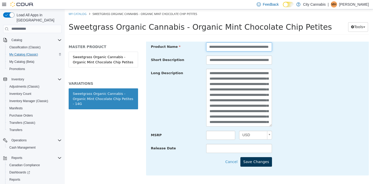
type input "**********"
click at [266, 157] on button "Save Changes" at bounding box center [256, 162] width 32 height 10
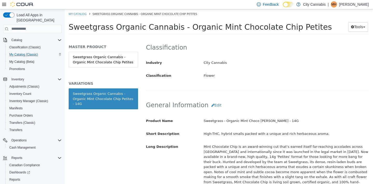
scroll to position [100, 0]
click at [208, 100] on button "Edit" at bounding box center [216, 105] width 16 height 10
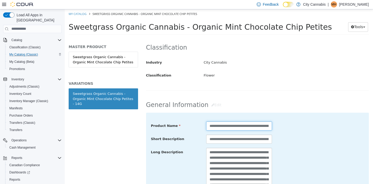
drag, startPoint x: 245, startPoint y: 117, endPoint x: 239, endPoint y: 116, distance: 6.0
click at [239, 121] on input "**********" at bounding box center [239, 125] width 66 height 9
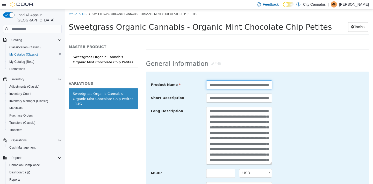
scroll to position [149, 0]
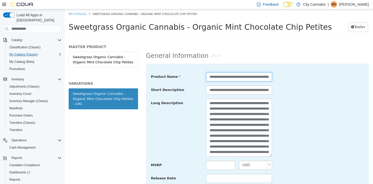
type input "**********"
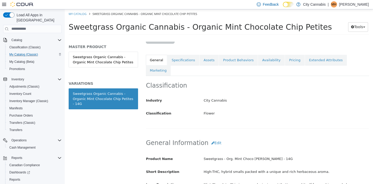
scroll to position [60, 0]
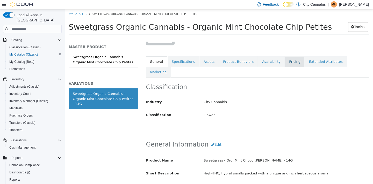
click at [287, 59] on link "Pricing" at bounding box center [295, 61] width 20 height 11
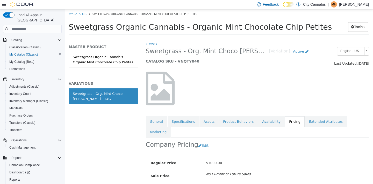
scroll to position [11, 0]
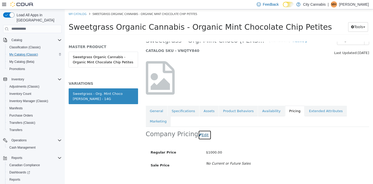
click at [203, 130] on button "Edit" at bounding box center [204, 135] width 13 height 10
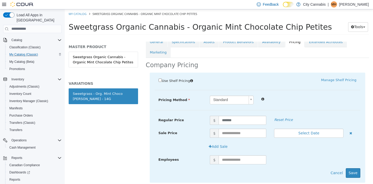
scroll to position [79, 0]
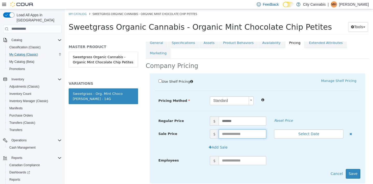
click at [226, 129] on input "text" at bounding box center [242, 133] width 48 height 9
type input "******"
click at [354, 169] on button "Save" at bounding box center [352, 174] width 14 height 10
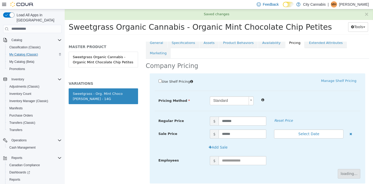
scroll to position [13, 0]
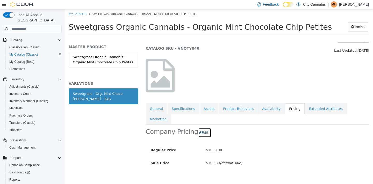
click at [201, 128] on button "Edit" at bounding box center [204, 133] width 13 height 10
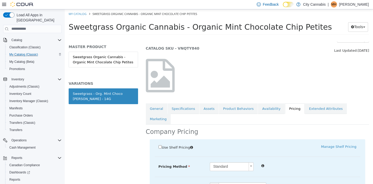
scroll to position [48, 0]
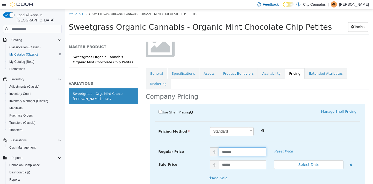
click at [229, 147] on input "*******" at bounding box center [242, 151] width 48 height 9
type input "***"
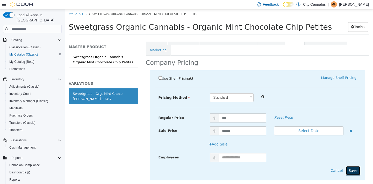
click at [349, 166] on button "Save" at bounding box center [352, 171] width 14 height 10
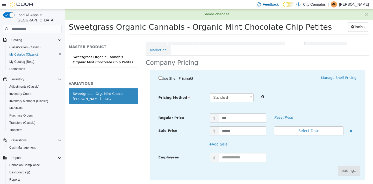
scroll to position [13, 0]
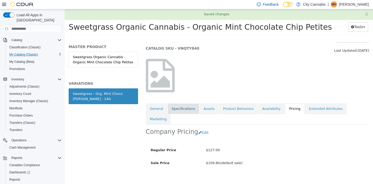
click at [188, 109] on link "Specifications" at bounding box center [183, 108] width 32 height 11
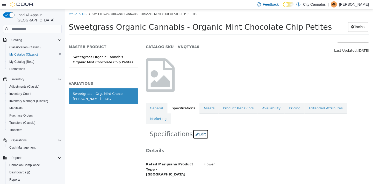
click at [200, 129] on button "Edit" at bounding box center [201, 134] width 16 height 10
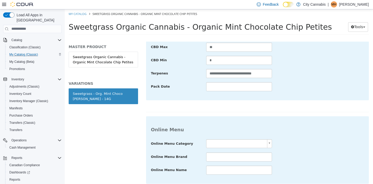
scroll to position [312, 0]
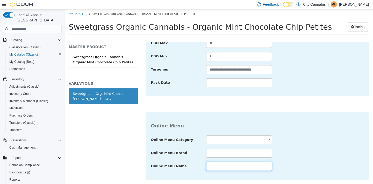
click at [215, 162] on input "text" at bounding box center [239, 166] width 66 height 9
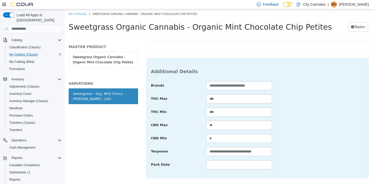
scroll to position [318, 0]
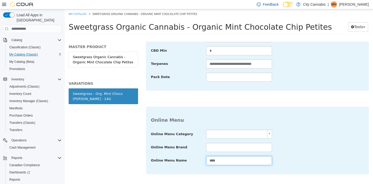
type input "****"
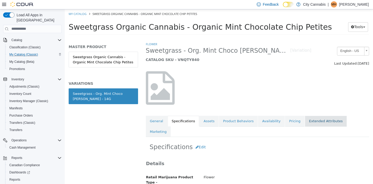
scroll to position [0, 0]
click at [285, 124] on link "Pricing" at bounding box center [295, 120] width 20 height 11
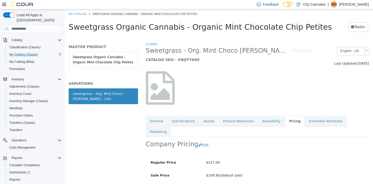
scroll to position [12, 0]
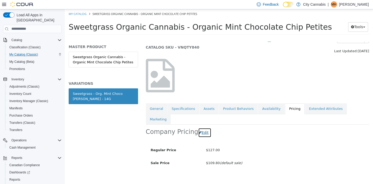
click at [207, 128] on button "Edit" at bounding box center [204, 133] width 13 height 10
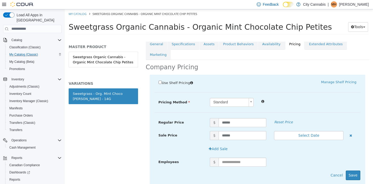
scroll to position [77, 0]
click at [237, 131] on input "******" at bounding box center [242, 135] width 48 height 9
type input "******"
click at [353, 170] on button "Save" at bounding box center [352, 175] width 14 height 10
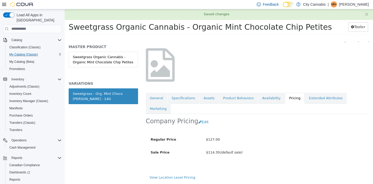
scroll to position [12, 0]
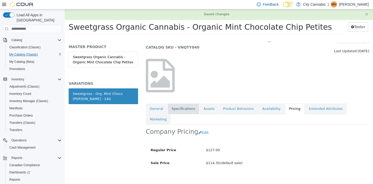
click at [186, 108] on link "Specifications" at bounding box center [183, 108] width 32 height 11
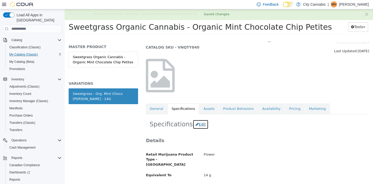
click at [201, 126] on button "Edit" at bounding box center [201, 125] width 16 height 10
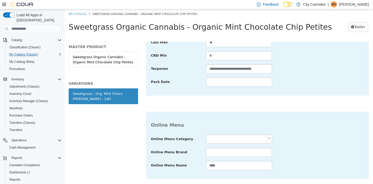
scroll to position [308, 0]
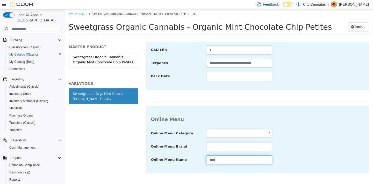
click at [236, 155] on input "****" at bounding box center [239, 159] width 66 height 9
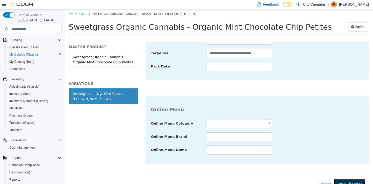
click at [350, 179] on button "Save Changes" at bounding box center [349, 184] width 32 height 10
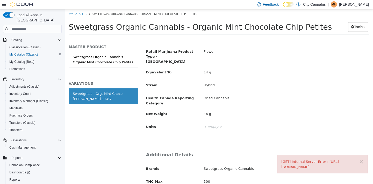
scroll to position [7, 0]
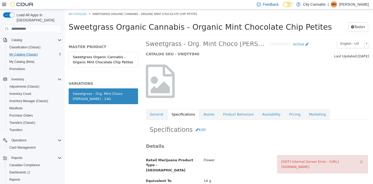
click at [285, 113] on link "Pricing" at bounding box center [295, 114] width 20 height 11
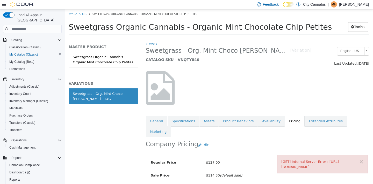
scroll to position [12, 0]
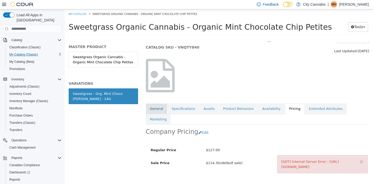
click at [160, 109] on link "General" at bounding box center [156, 108] width 21 height 11
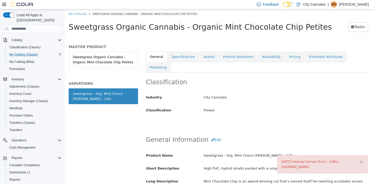
scroll to position [63, 0]
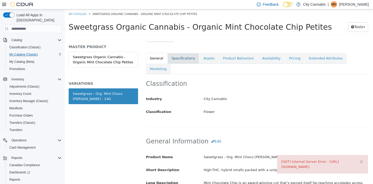
click at [181, 61] on link "Specifications" at bounding box center [183, 58] width 32 height 11
